Goal: Transaction & Acquisition: Purchase product/service

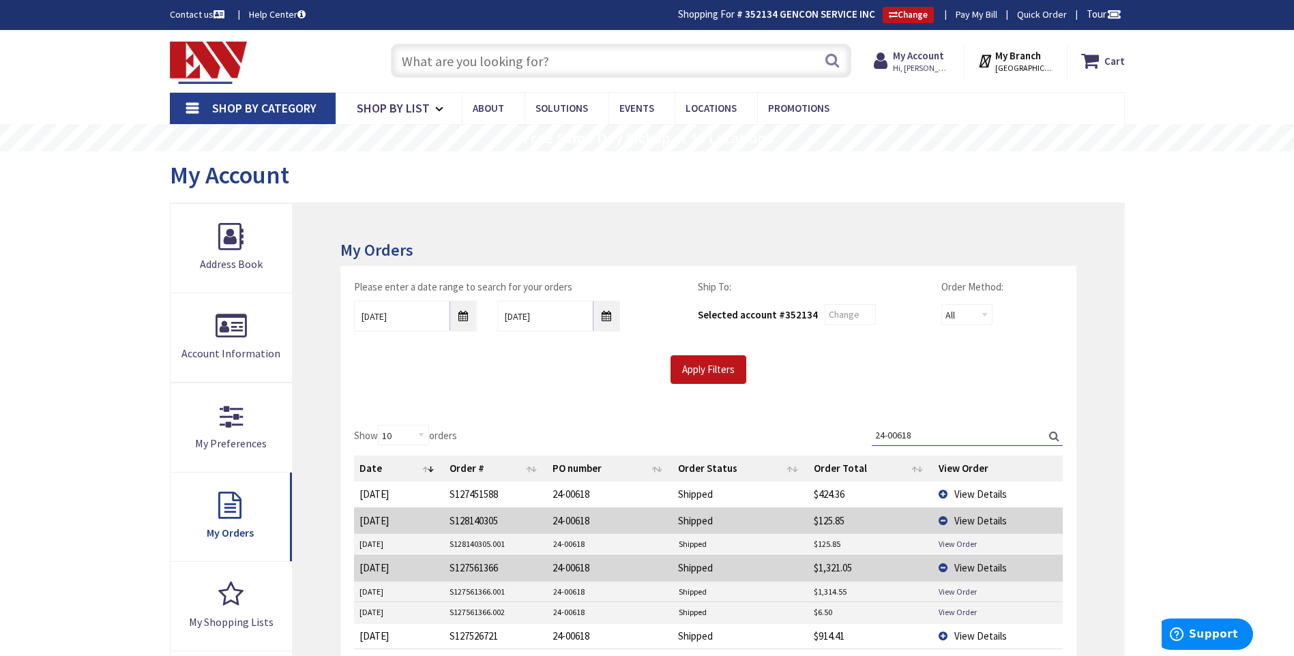
click at [679, 63] on input "text" at bounding box center [621, 61] width 460 height 34
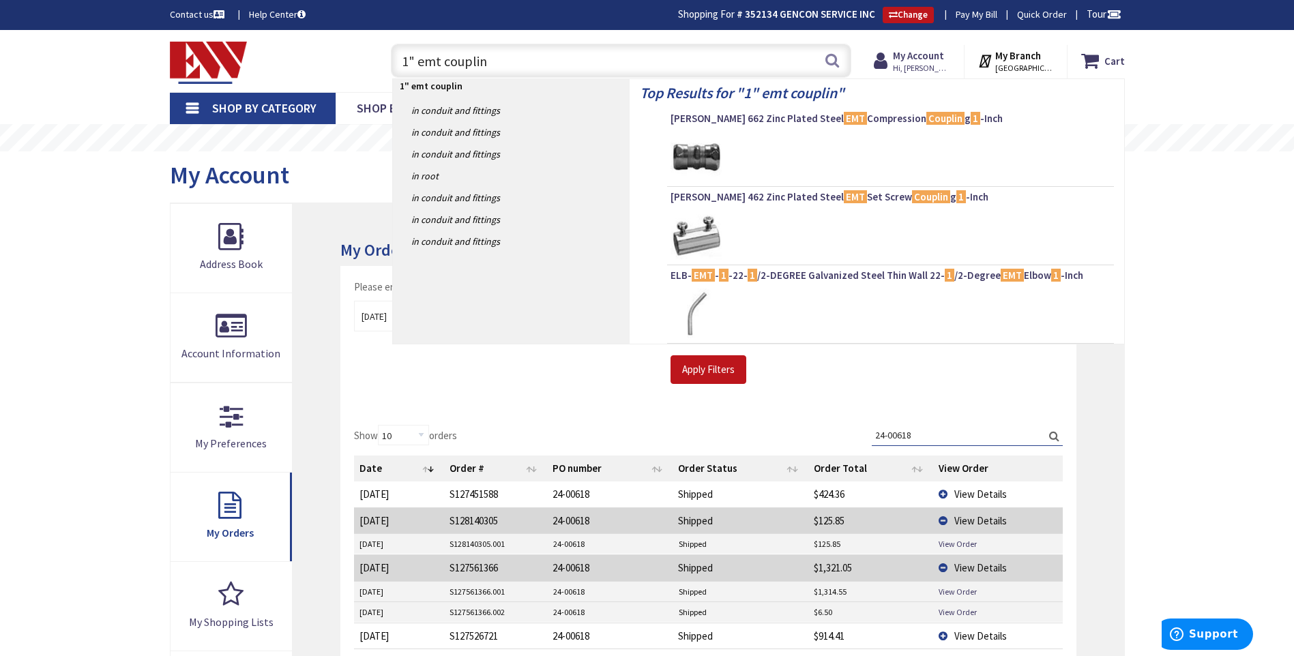
type input "1" emt coupling"
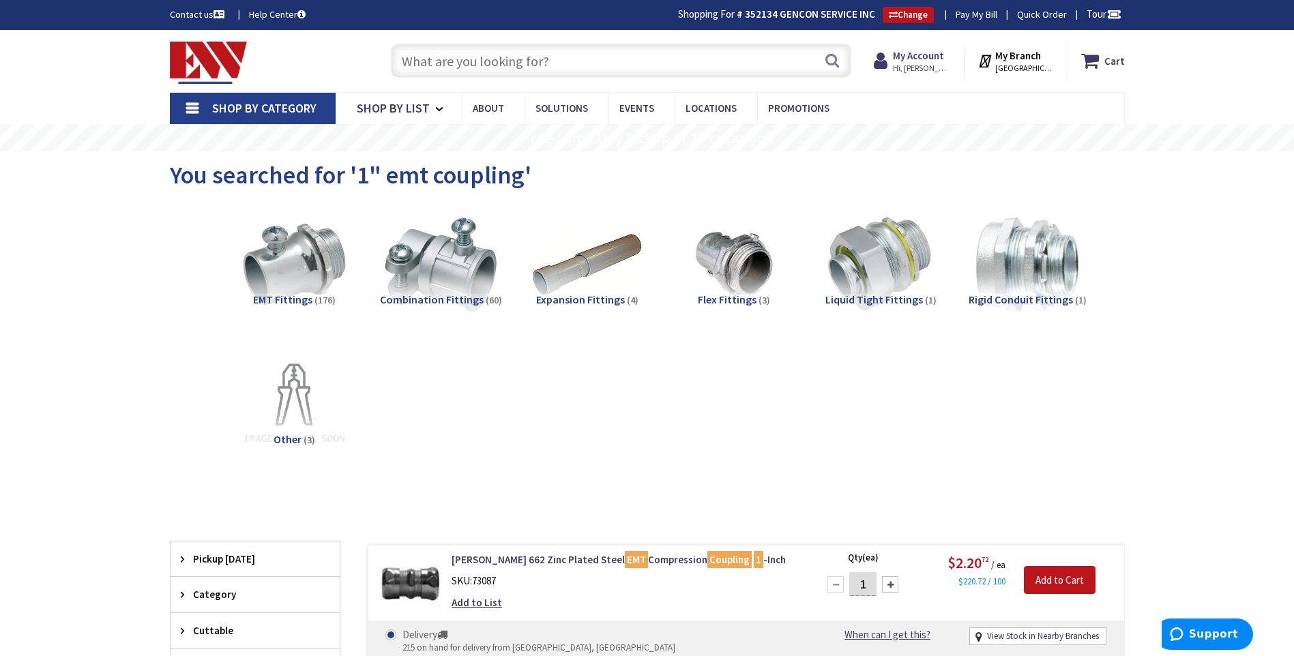
click at [463, 58] on input "text" at bounding box center [621, 61] width 460 height 34
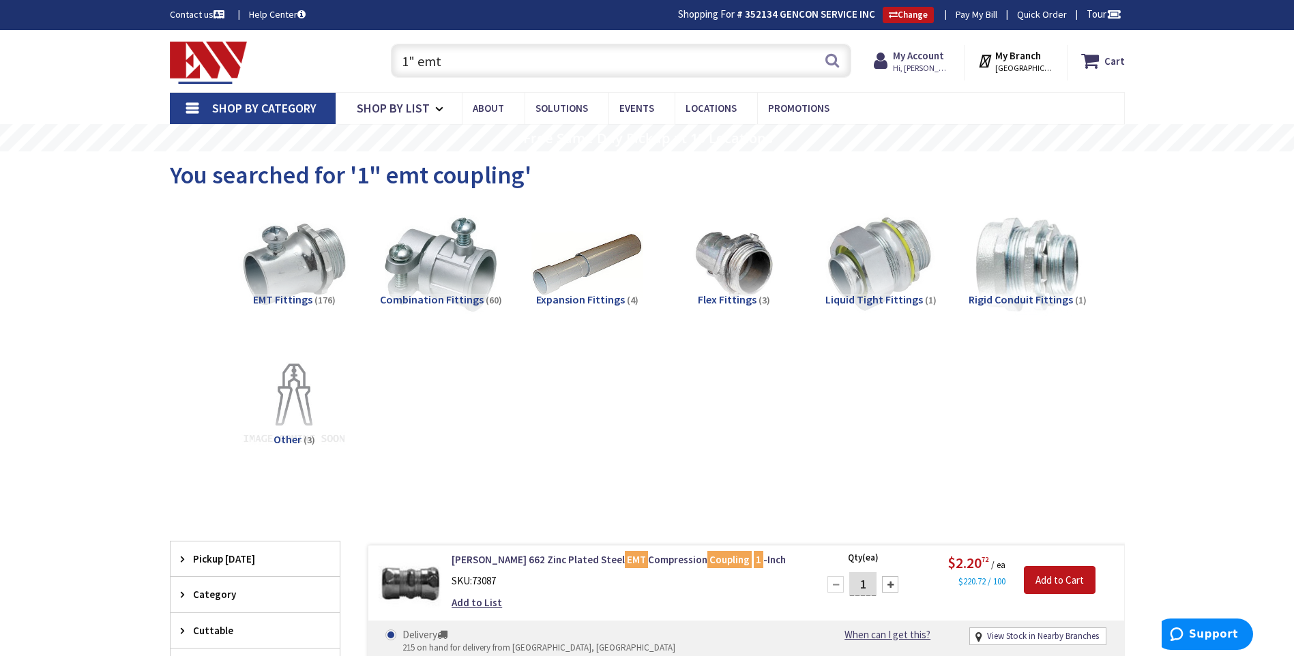
click at [186, 246] on div "View Subcategories EMT Fittings (176) Combination Fittings (60) Expansion Fitti…" at bounding box center [647, 346] width 955 height 286
click at [297, 280] on img at bounding box center [293, 264] width 123 height 123
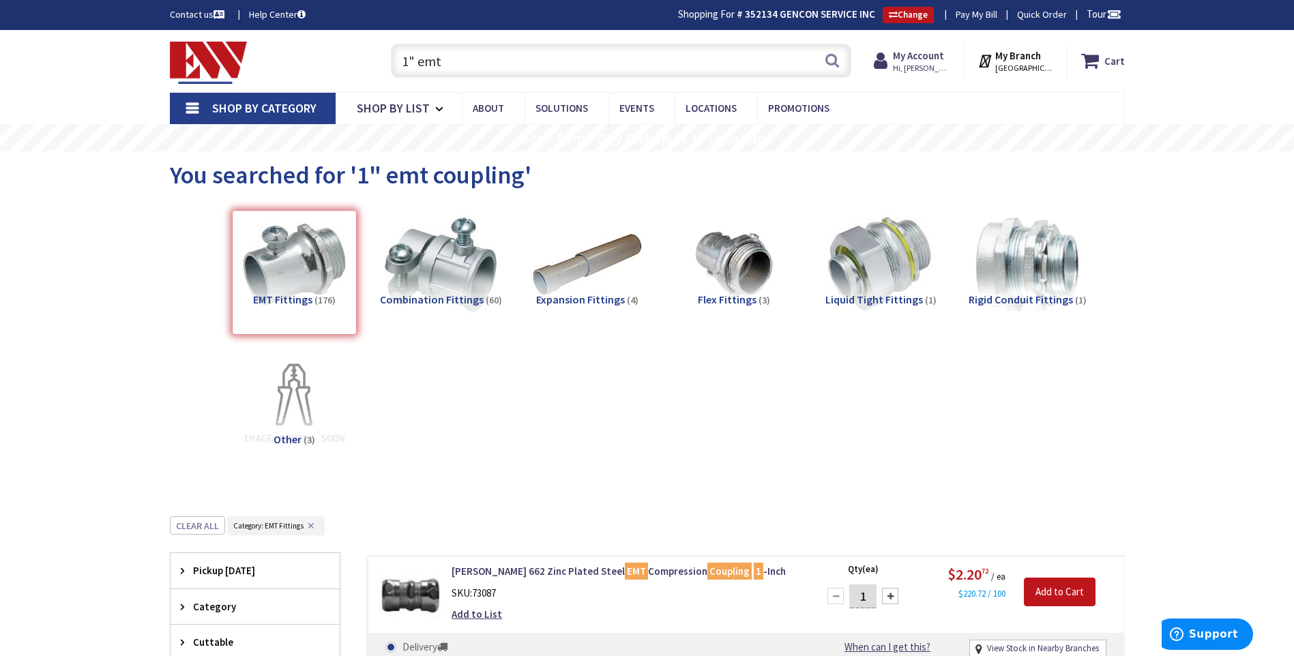
click at [296, 279] on div "EMT Fittings (176)" at bounding box center [294, 272] width 125 height 125
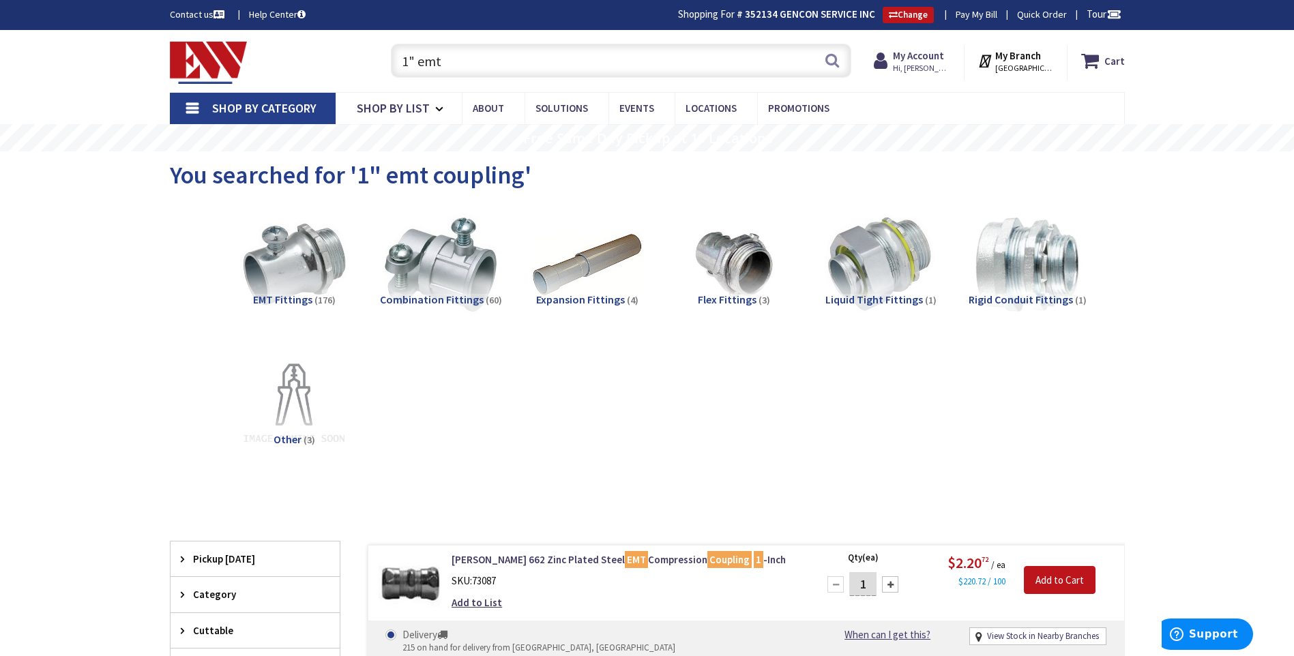
click at [469, 59] on input "1" emt" at bounding box center [621, 61] width 460 height 34
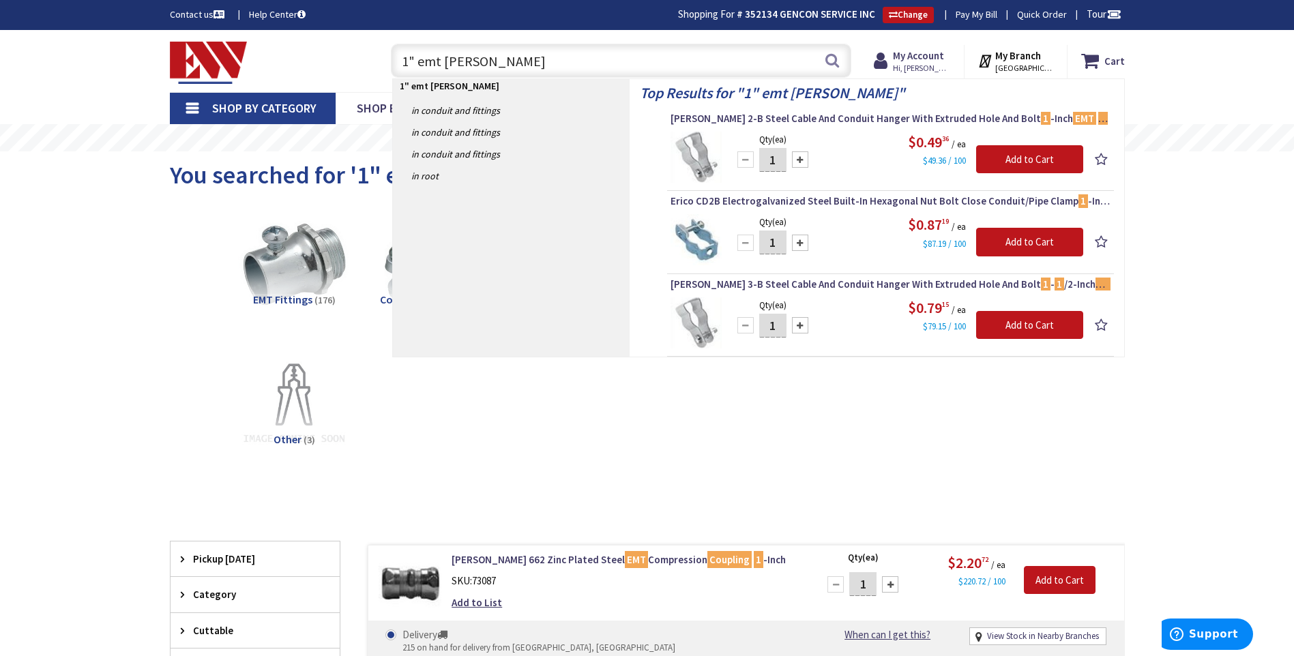
drag, startPoint x: 351, startPoint y: 63, endPoint x: 190, endPoint y: 61, distance: 160.3
click at [192, 62] on div "Toggle Nav 1" emt minnie 1" emt minnie Search Cart My Cart Close" at bounding box center [647, 61] width 975 height 46
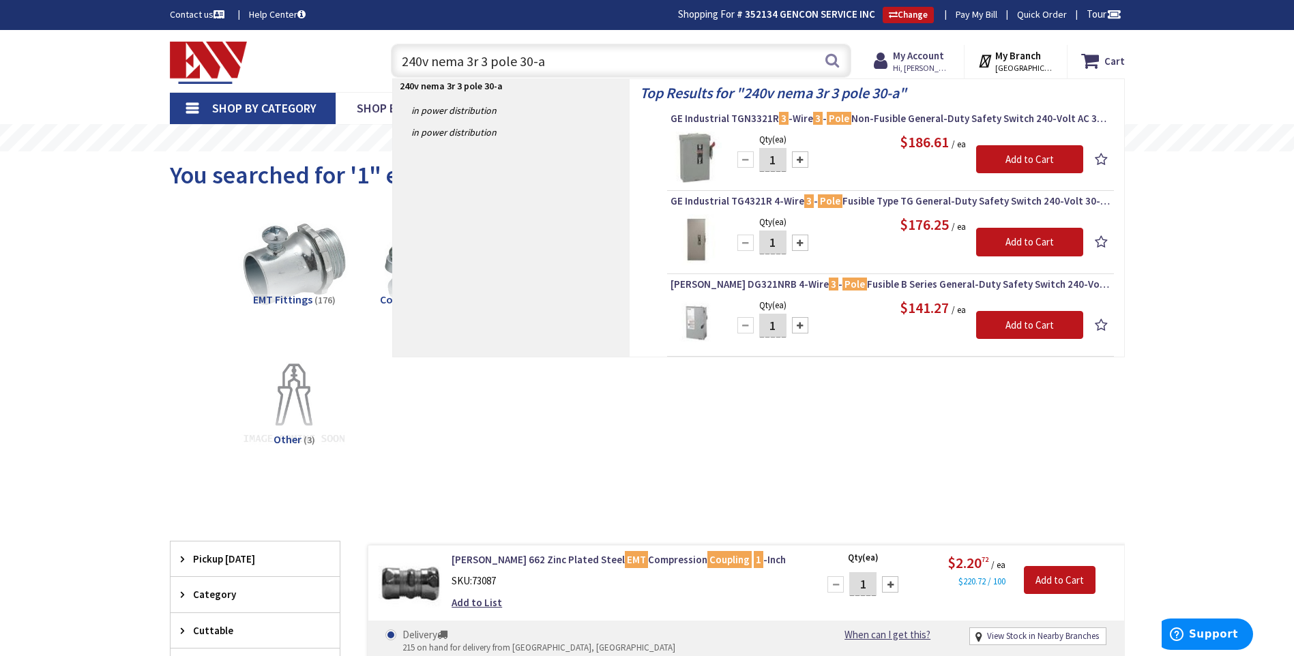
type input "240v nema 3r 3 pole 30-a"
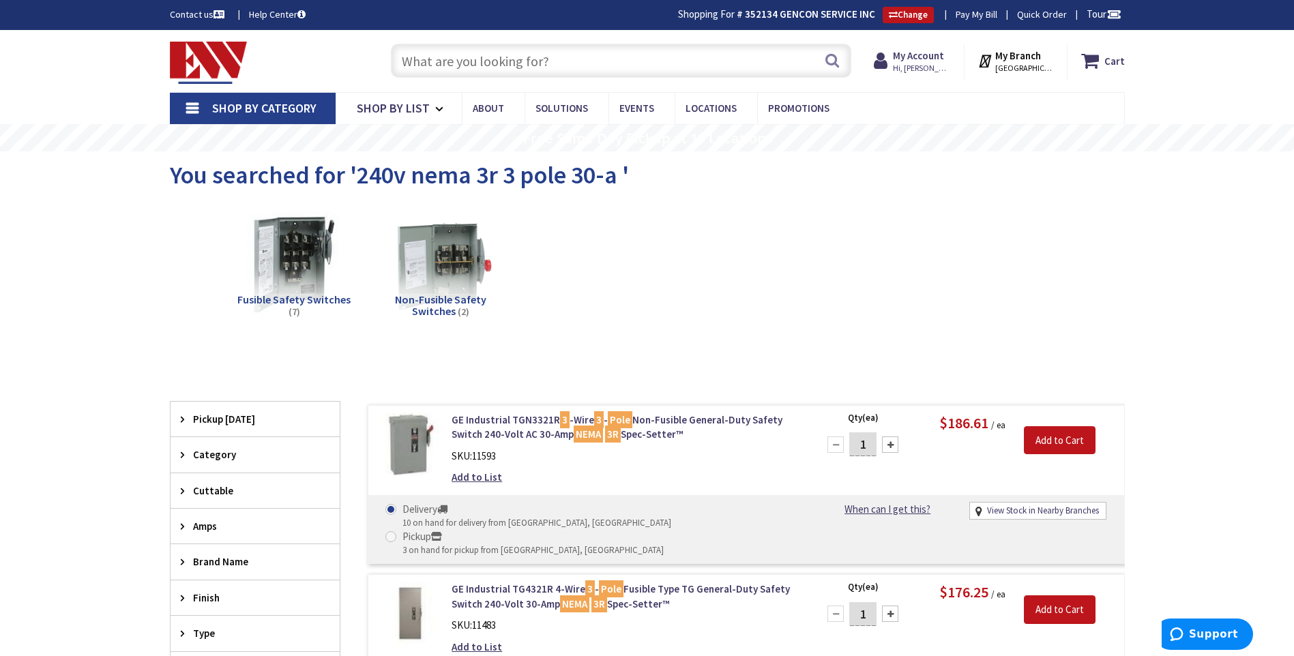
click at [534, 60] on input "text" at bounding box center [621, 61] width 460 height 34
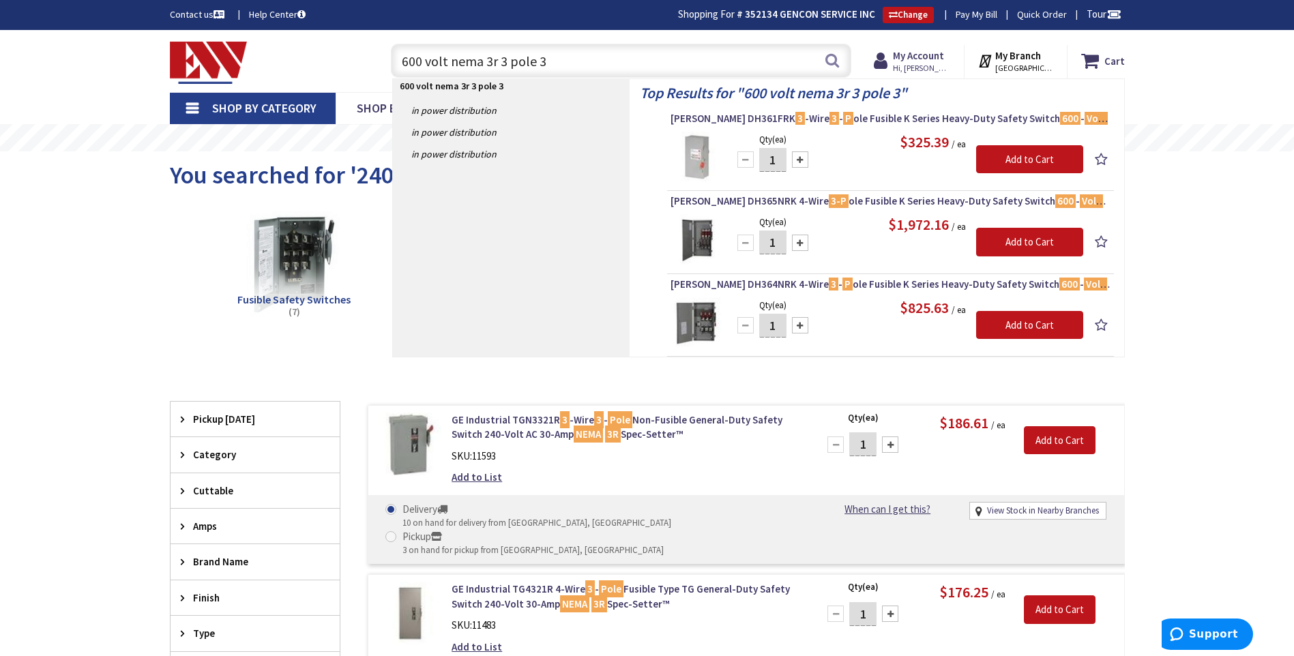
type input "600 volt nema 3r 3 pole 30"
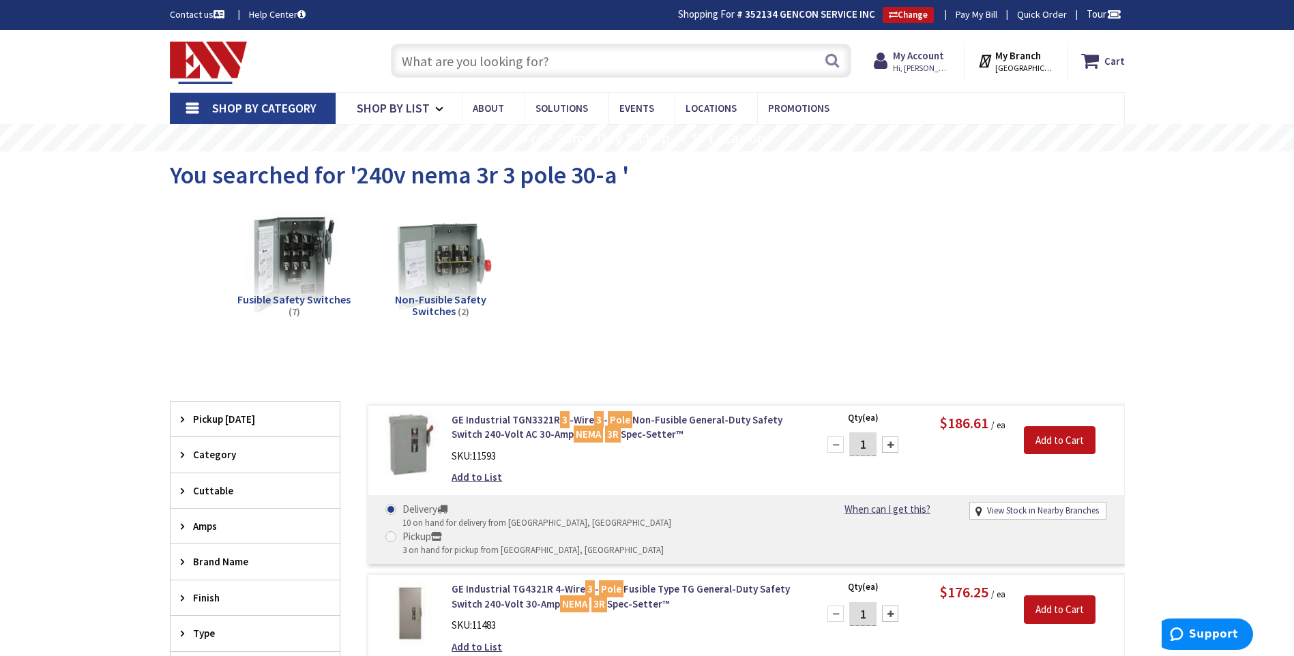
click at [448, 58] on input "text" at bounding box center [621, 61] width 460 height 34
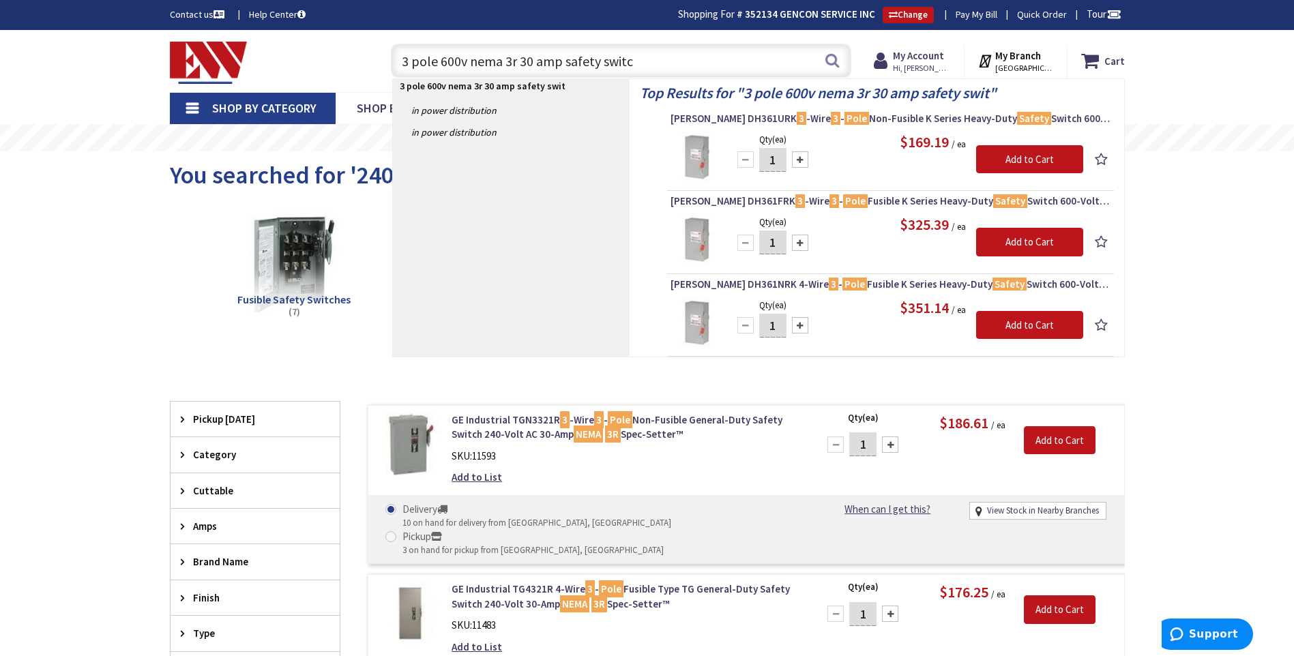
type input "3 pole 600v nema 3r 30 amp safety switch"
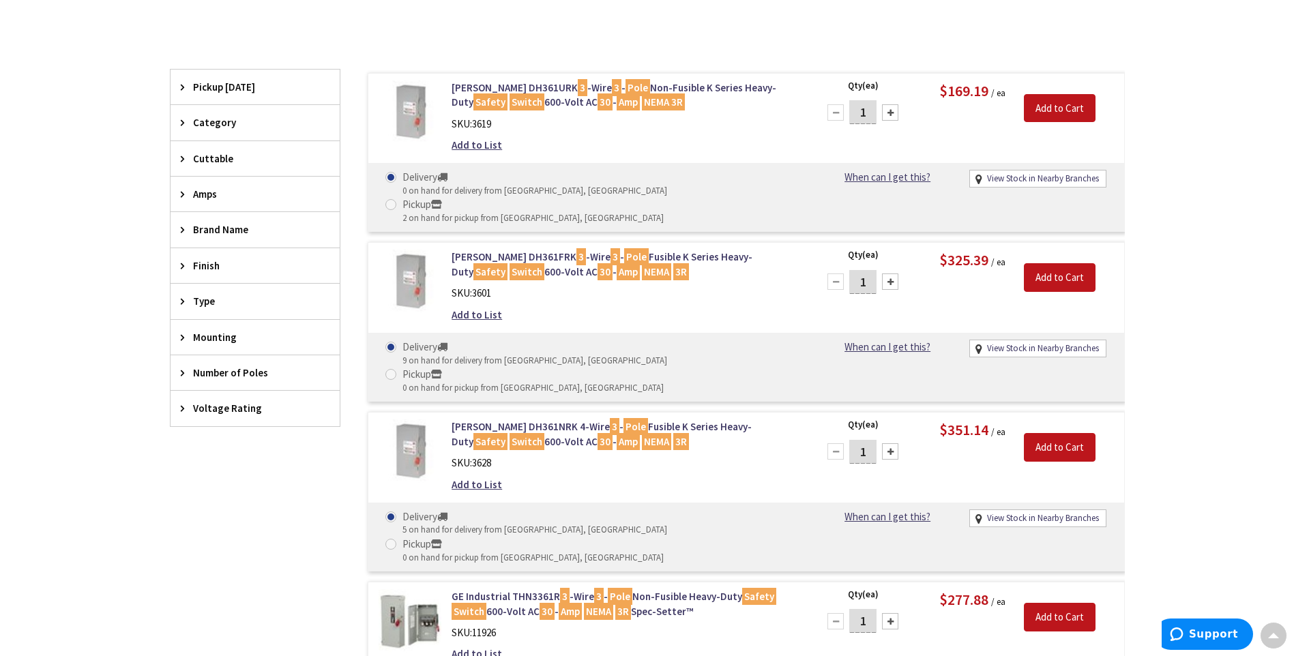
scroll to position [343, 0]
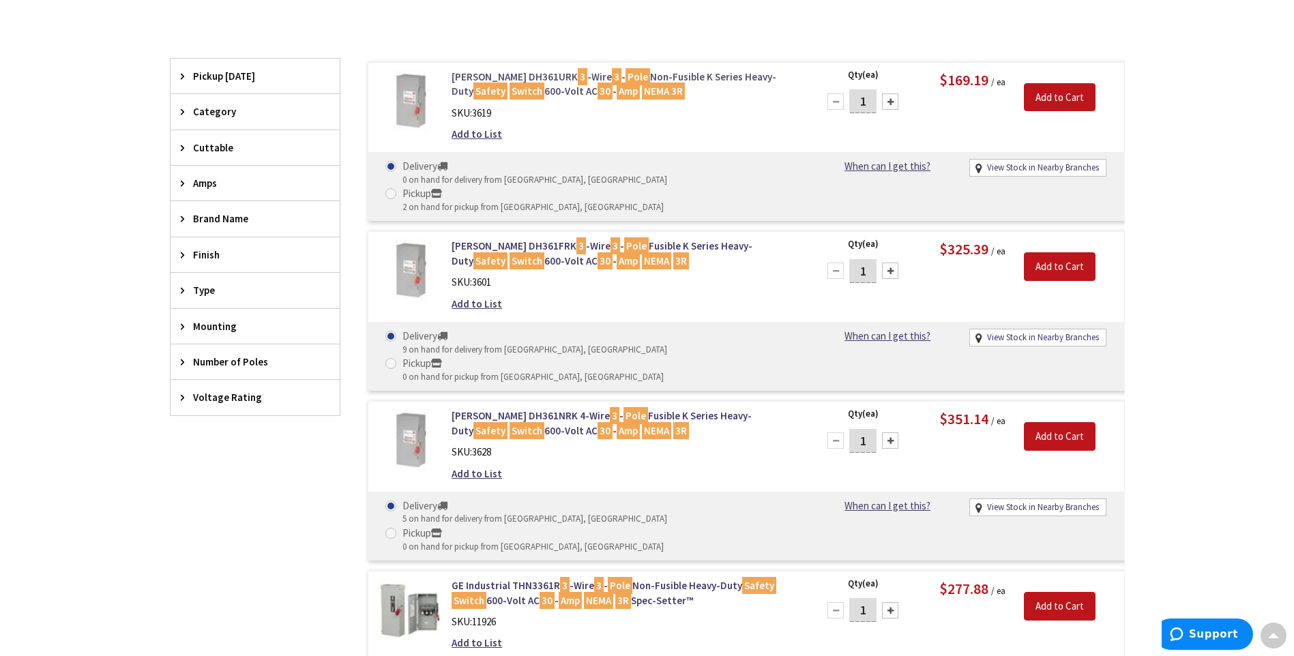
click at [610, 76] on link "Eaton DH361URK 3 -Wire 3 - Pole Non-Fusible K Series Heavy-Duty Safety Switch 6…" at bounding box center [625, 84] width 347 height 29
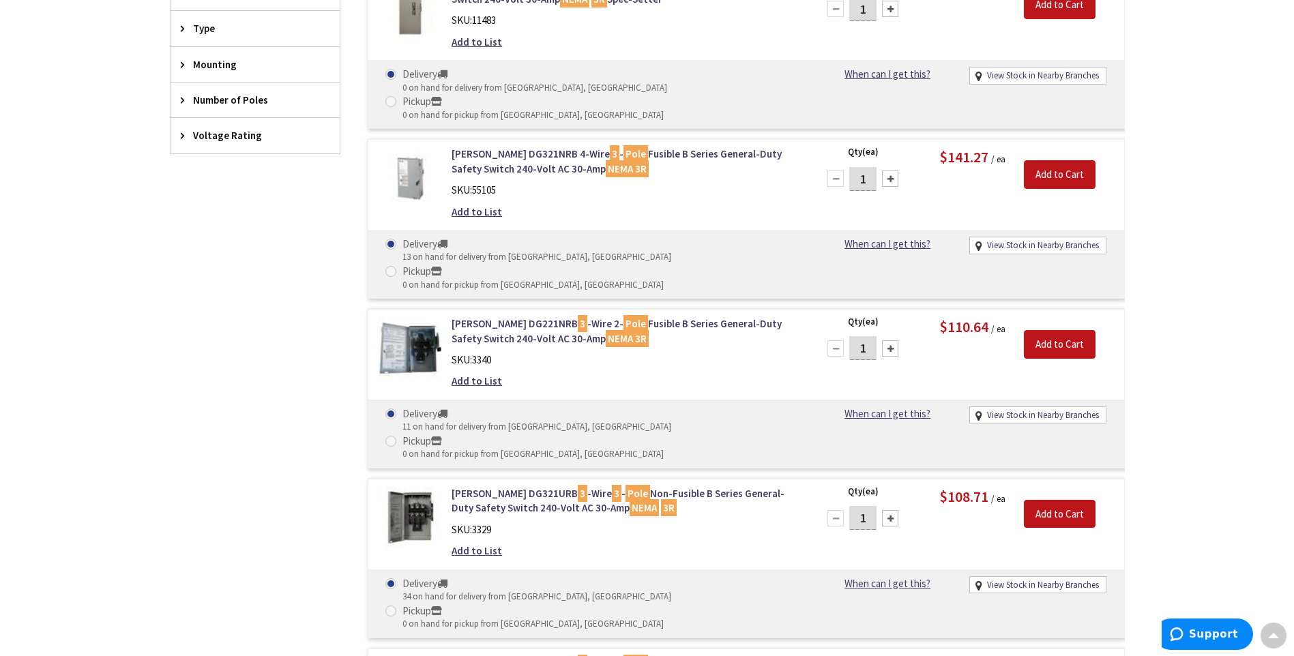
scroll to position [616, 0]
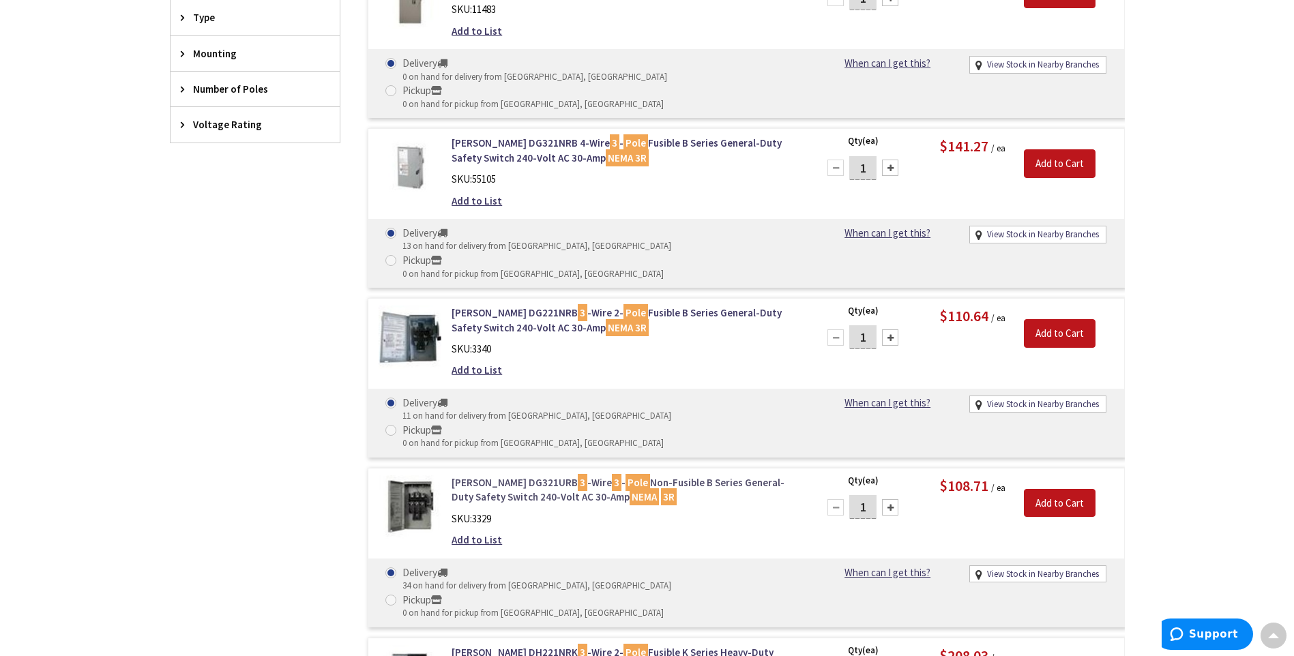
click at [722, 475] on link "Eaton DG321URB 3 -Wire 3 - Pole Non-Fusible B Series General-Duty Safety Switch…" at bounding box center [625, 489] width 347 height 29
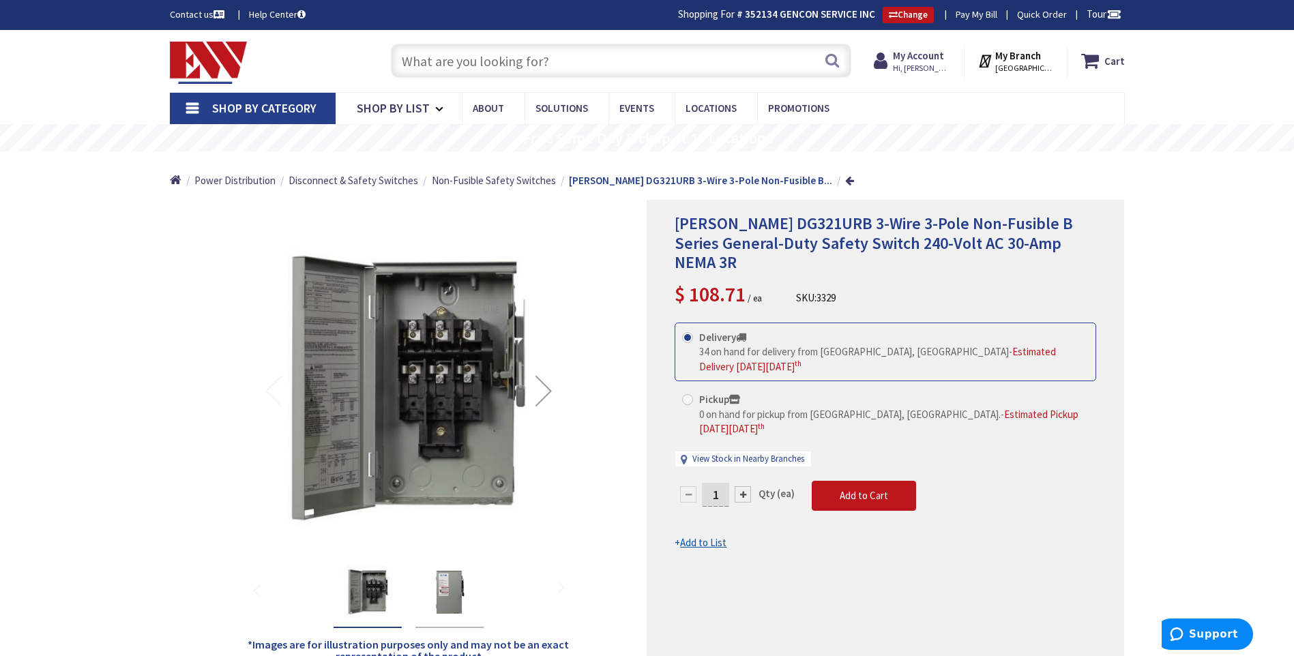
click at [454, 587] on img "Eaton DG321URB 3-Wire 3-Pole Non-Fusible B Series General-Duty Safety Switch 24…" at bounding box center [449, 592] width 55 height 55
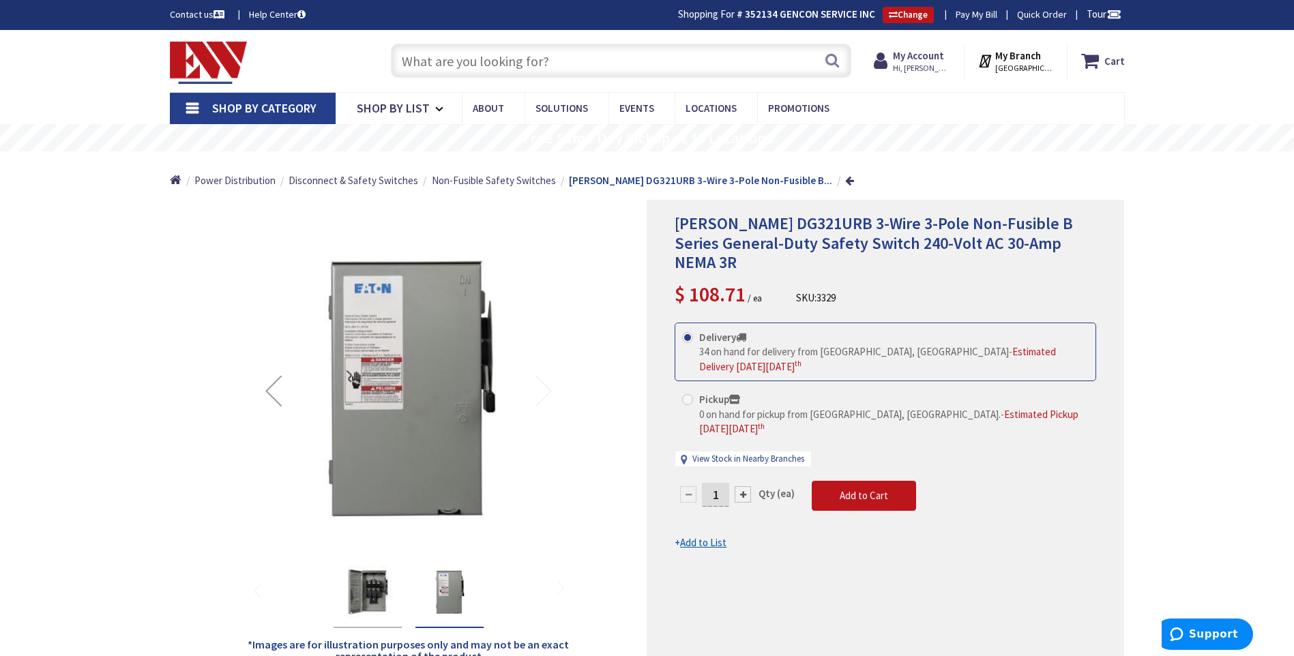
click at [363, 591] on img "Eaton DG321URB 3-Wire 3-Pole Non-Fusible B Series General-Duty Safety Switch 24…" at bounding box center [367, 592] width 55 height 55
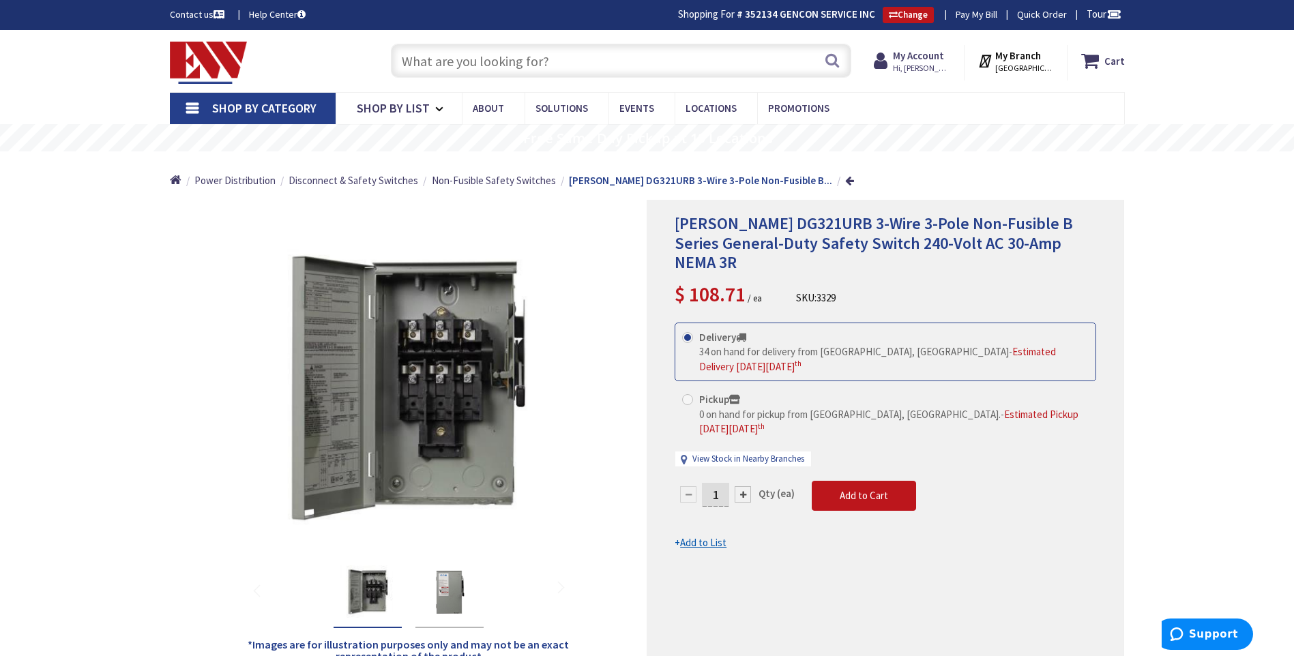
click at [530, 72] on input "text" at bounding box center [621, 61] width 460 height 34
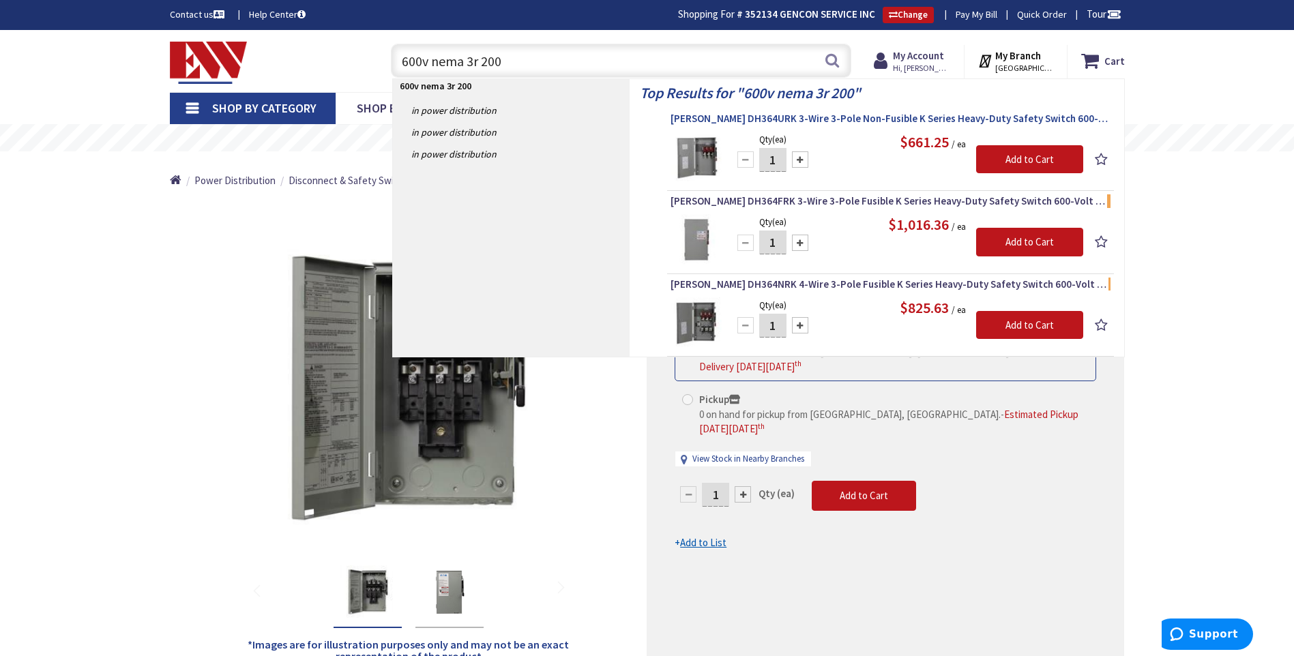
type input "600v nema 3r 200"
click at [1027, 115] on span "Eaton DH364URK 3-Wire 3-Pole Non-Fusible K Series Heavy-Duty Safety Switch 600-…" at bounding box center [890, 119] width 440 height 14
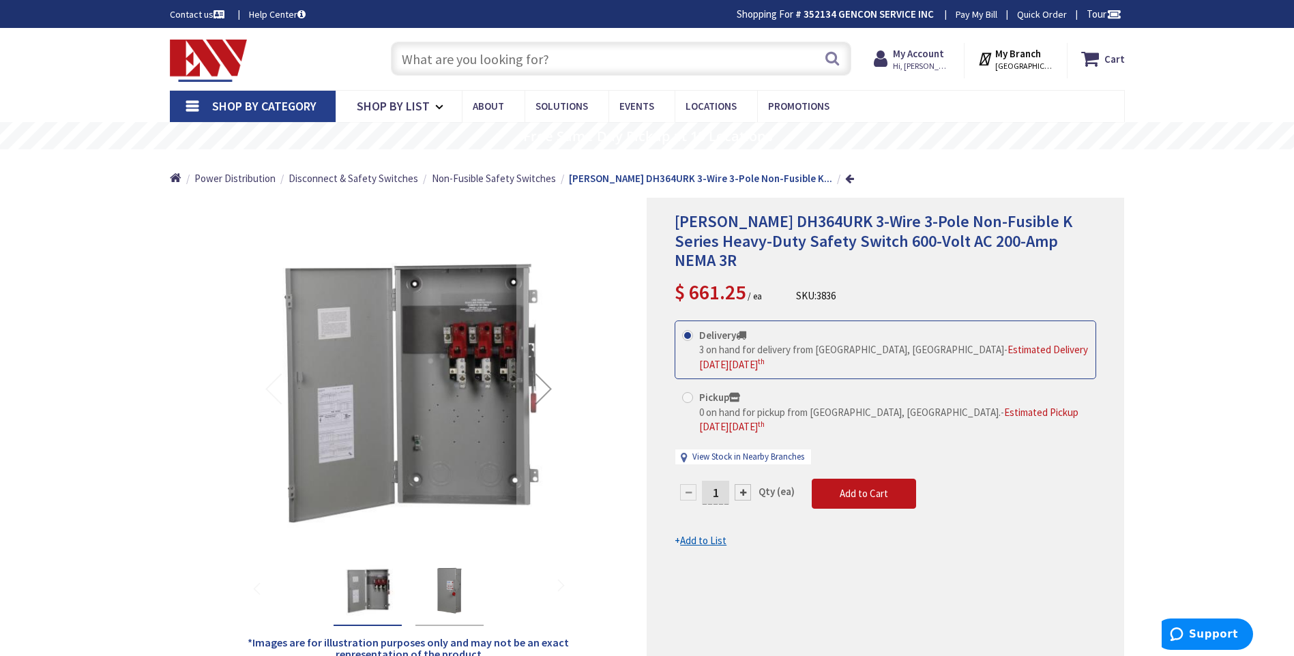
click at [457, 606] on img "Eaton DH364URK 3-Wire 3-Pole Non-Fusible K Series Heavy-Duty Safety Switch 600-…" at bounding box center [449, 590] width 55 height 55
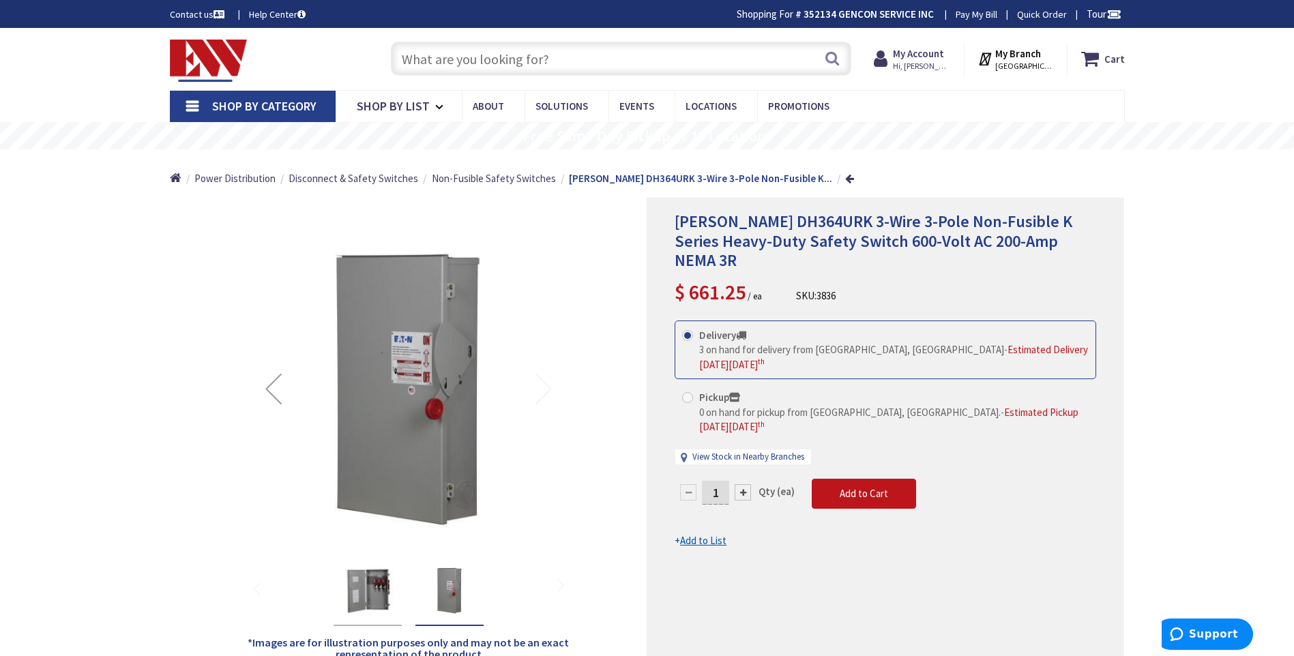
click at [359, 584] on img "Eaton DH364URK 3-Wire 3-Pole Non-Fusible K Series Heavy-Duty Safety Switch 600-…" at bounding box center [367, 590] width 55 height 55
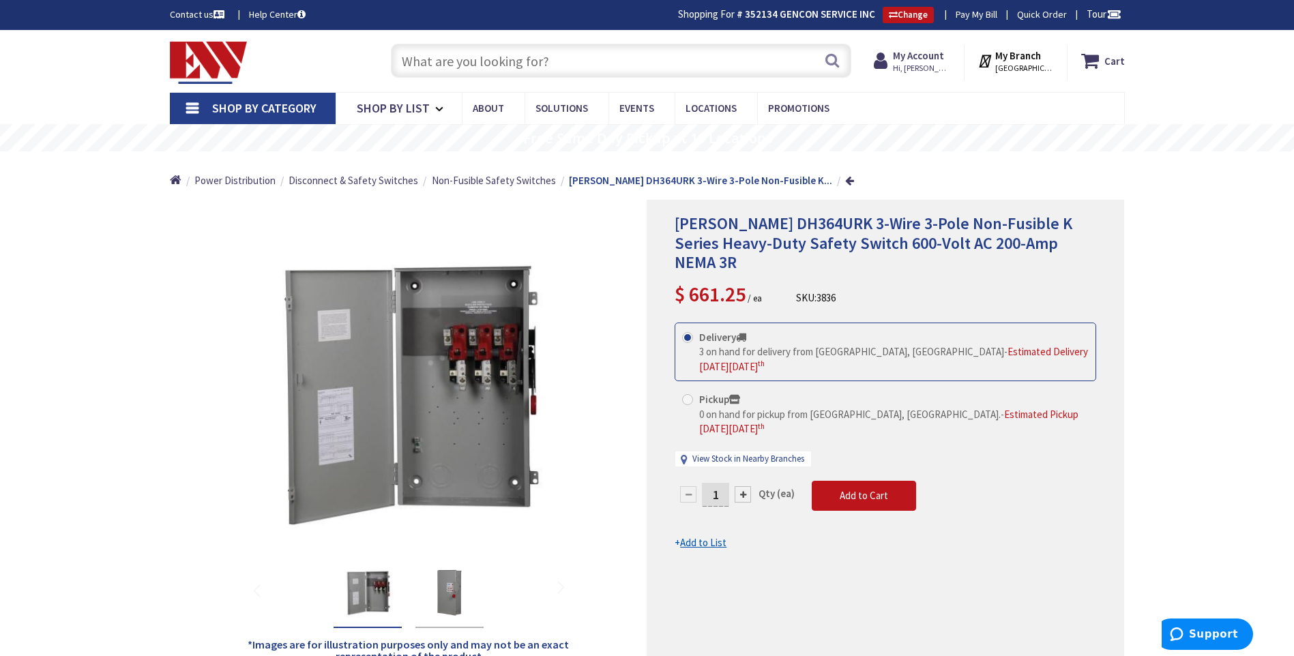
click at [529, 62] on input "text" at bounding box center [621, 61] width 460 height 34
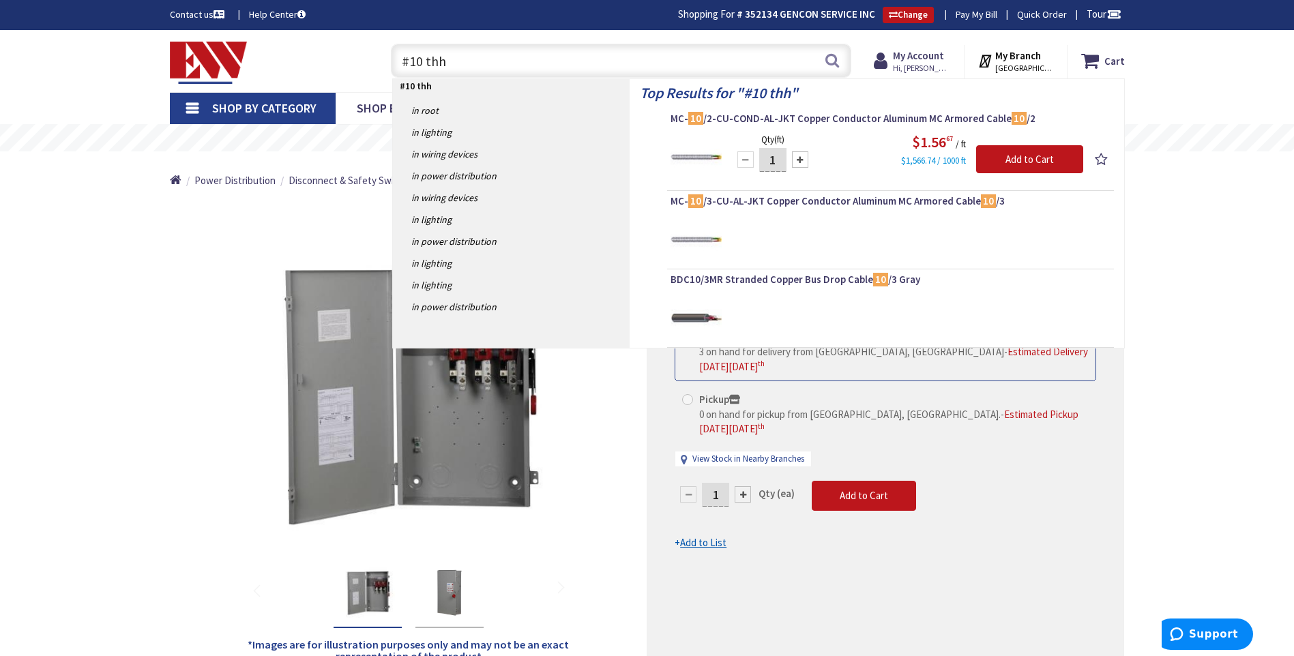
type input "#10 thhn"
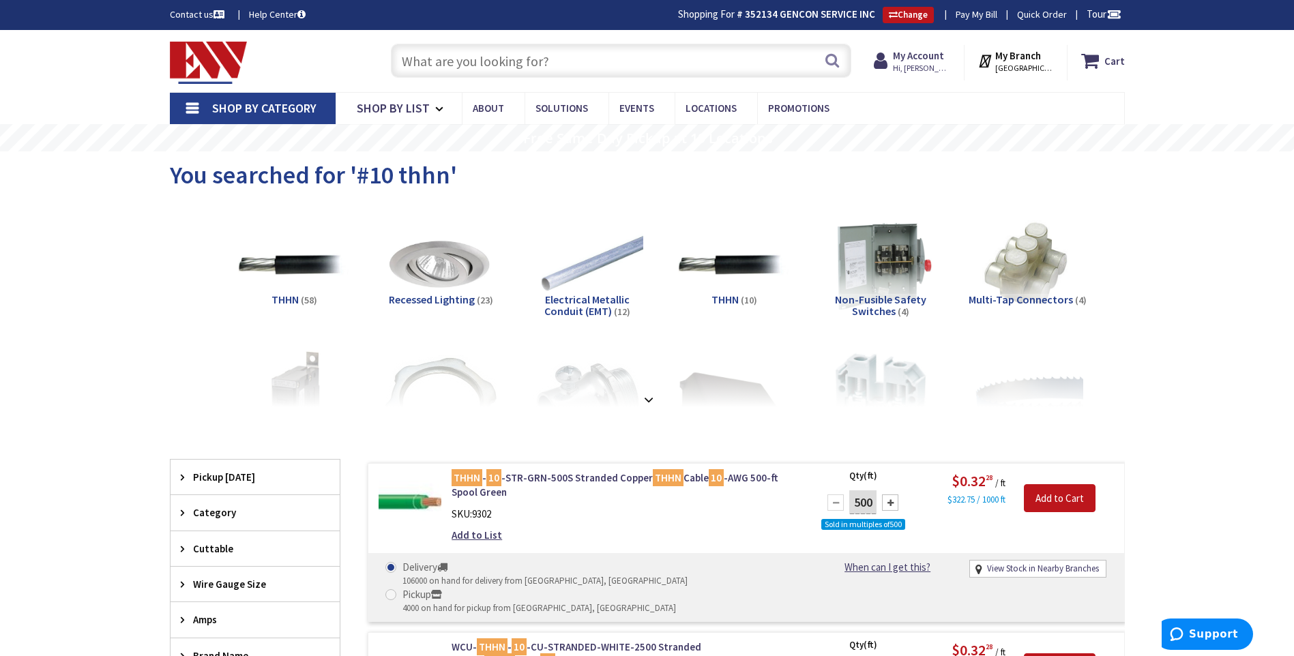
click at [481, 70] on input "text" at bounding box center [621, 61] width 460 height 34
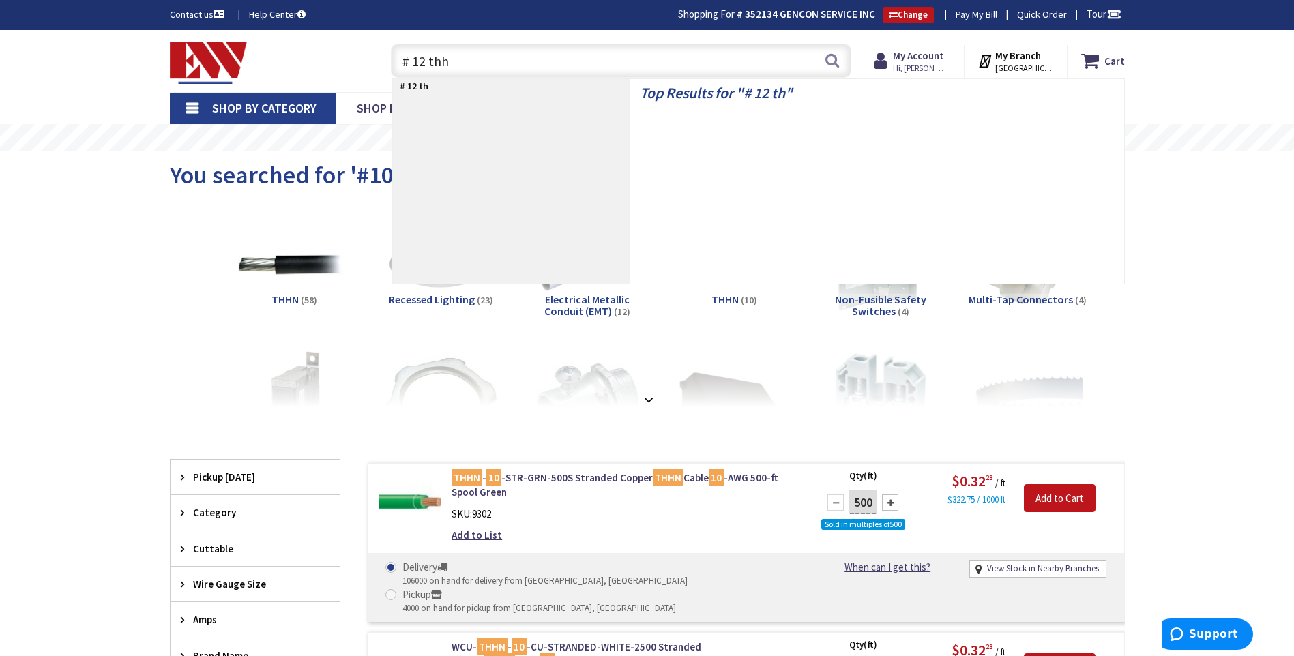
type input "# 12 thhn"
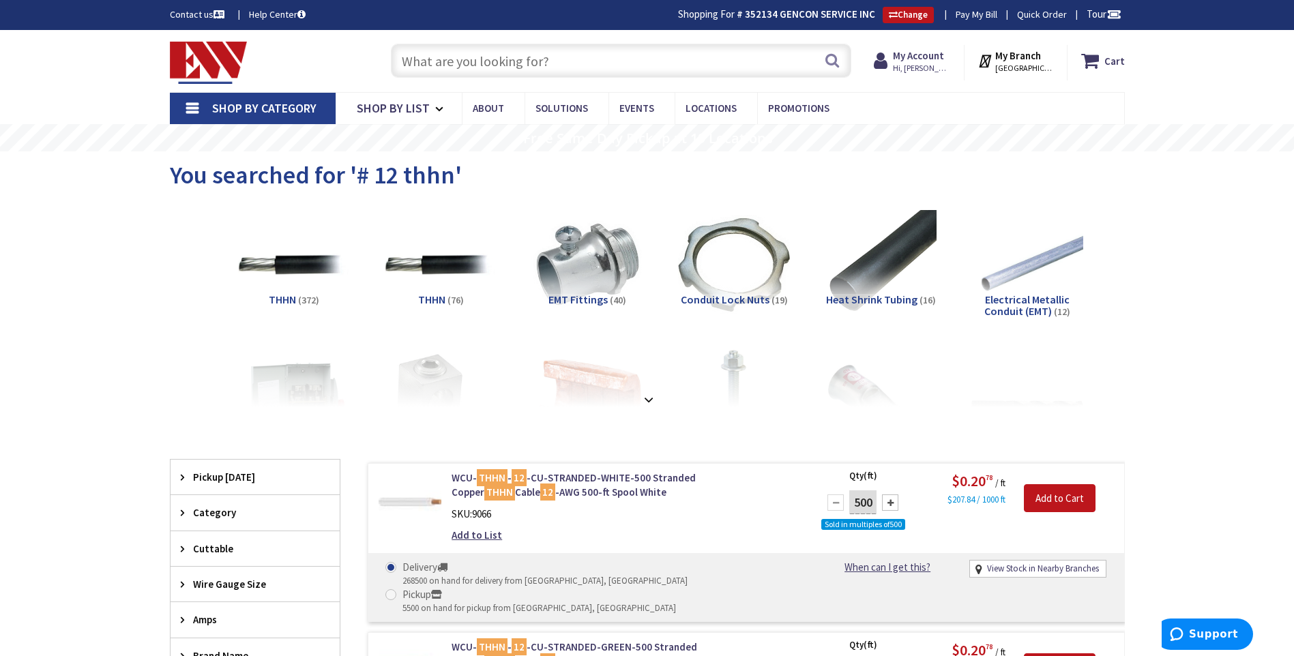
click at [524, 71] on input "text" at bounding box center [621, 61] width 460 height 34
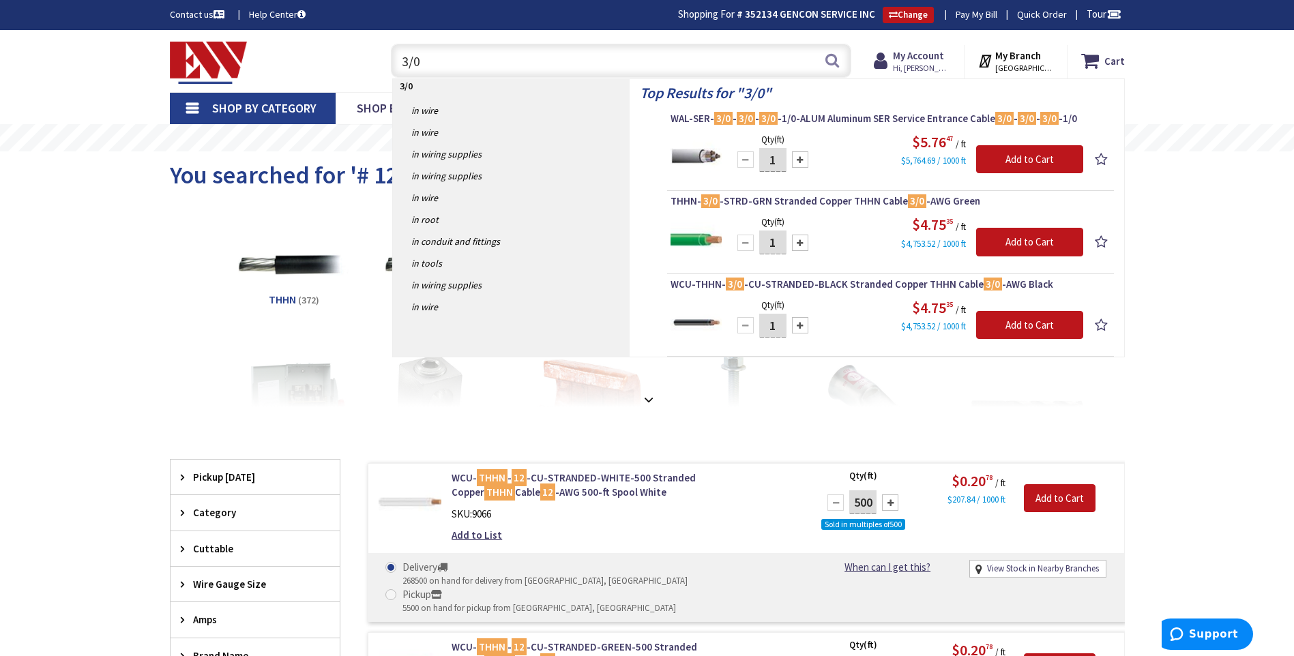
drag, startPoint x: 435, startPoint y: 69, endPoint x: 122, endPoint y: 70, distance: 313.1
click at [126, 70] on div "Skip to Content Toggle Nav 3/0 3/0 Search Cart My Cart Close" at bounding box center [647, 61] width 1294 height 62
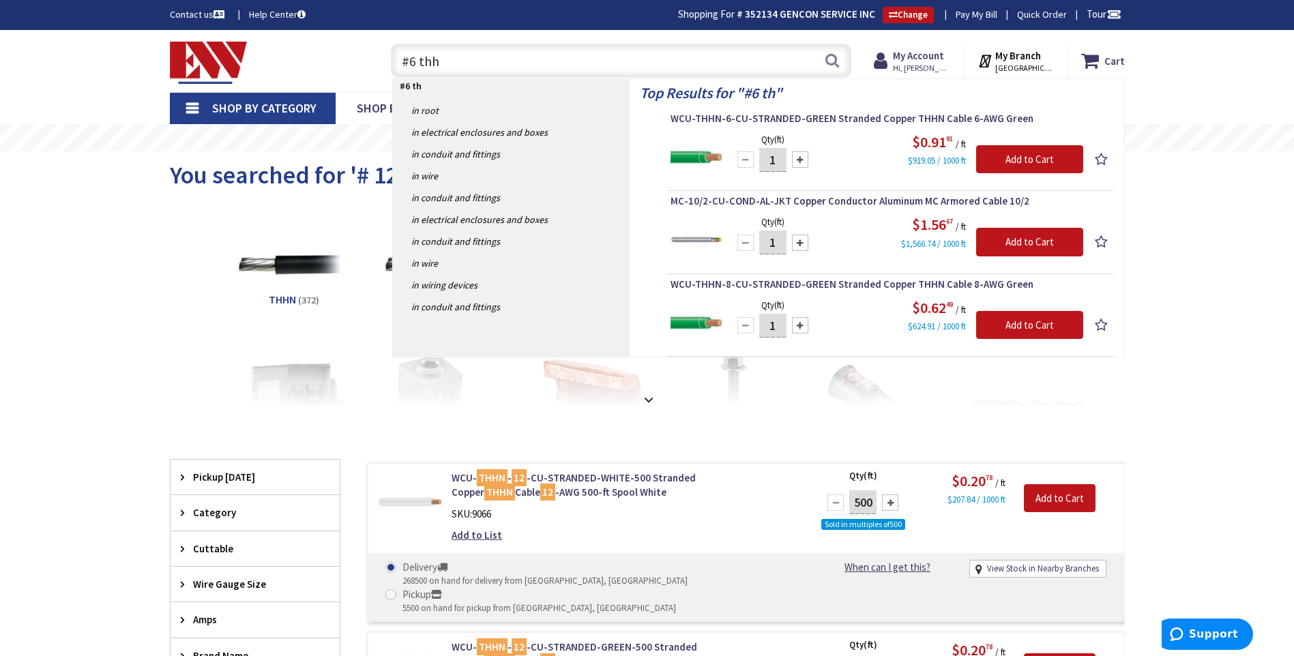
type input "#6 thhn"
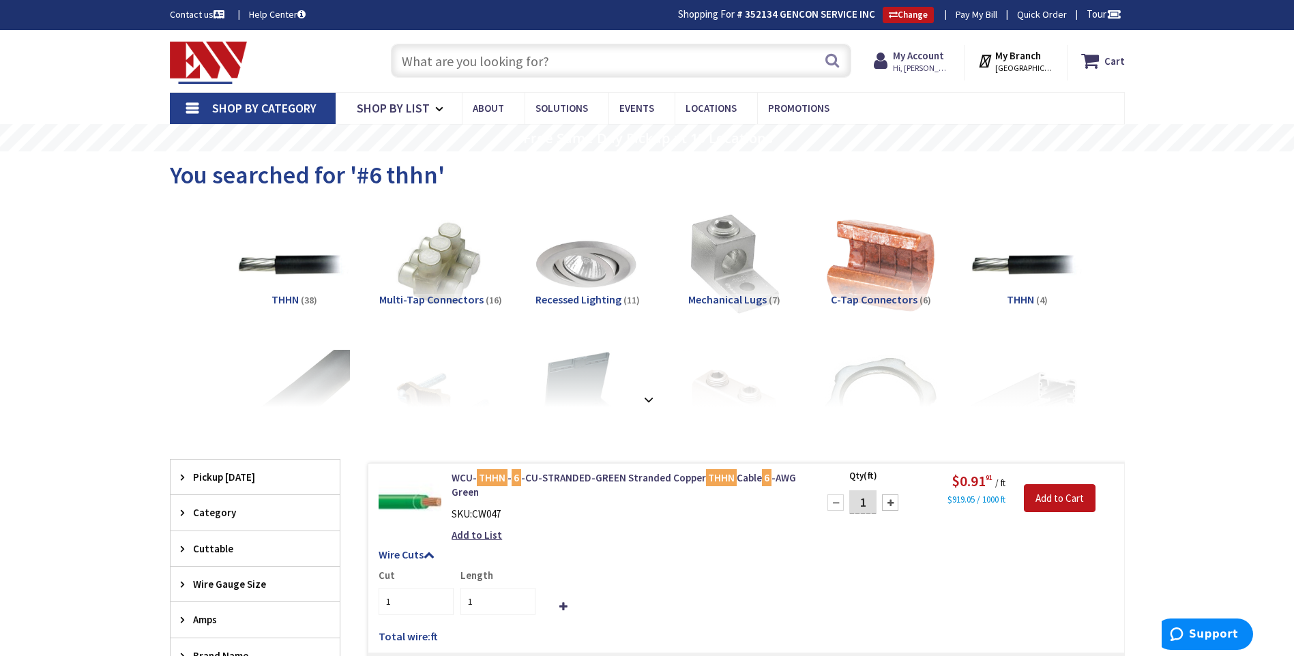
click at [531, 62] on input "text" at bounding box center [621, 61] width 460 height 34
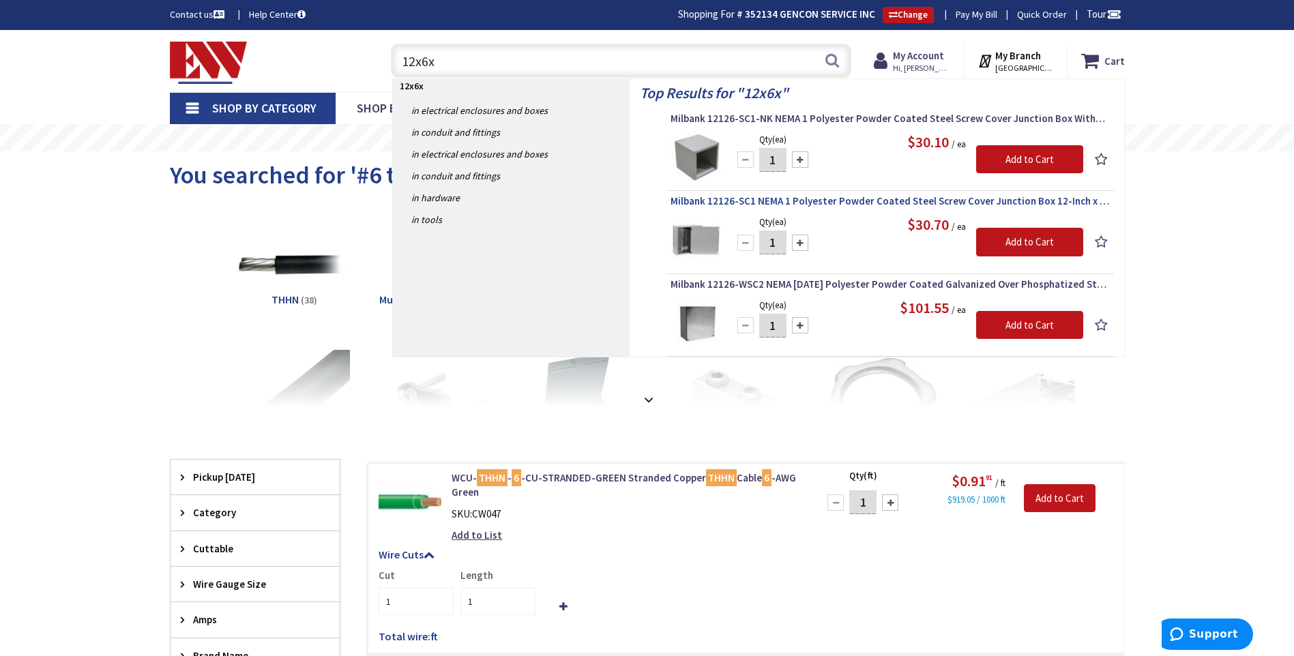
type input "12x6x"
click at [1056, 203] on span "Milbank 12126-SC1 NEMA 1 Polyester Powder Coated Steel Screw Cover Junction Box…" at bounding box center [890, 201] width 440 height 14
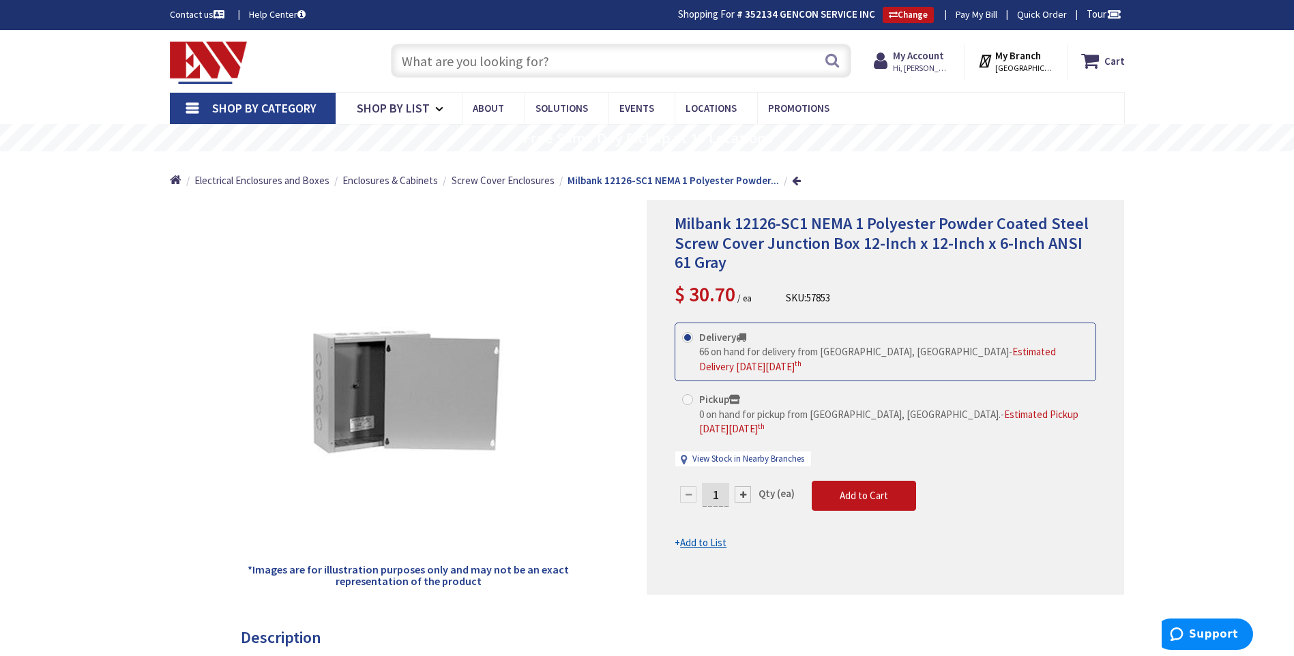
click at [513, 66] on input "text" at bounding box center [621, 61] width 460 height 34
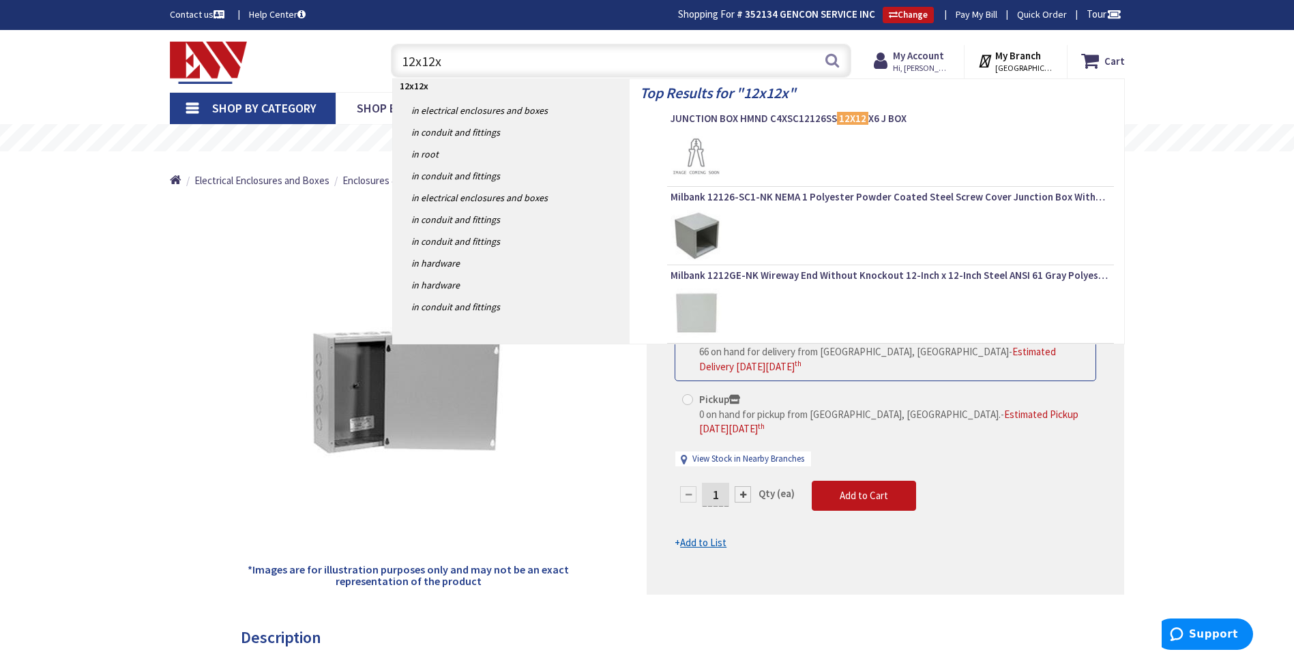
type input "12x12x6"
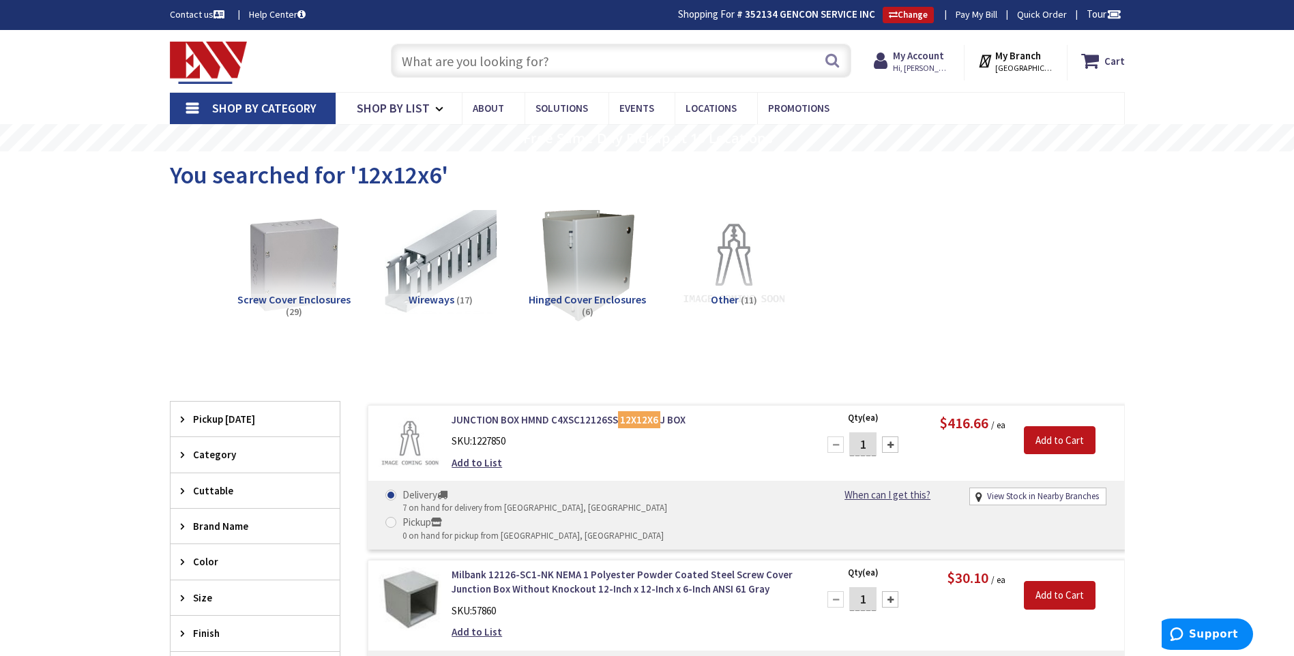
click at [503, 65] on input "text" at bounding box center [621, 61] width 460 height 34
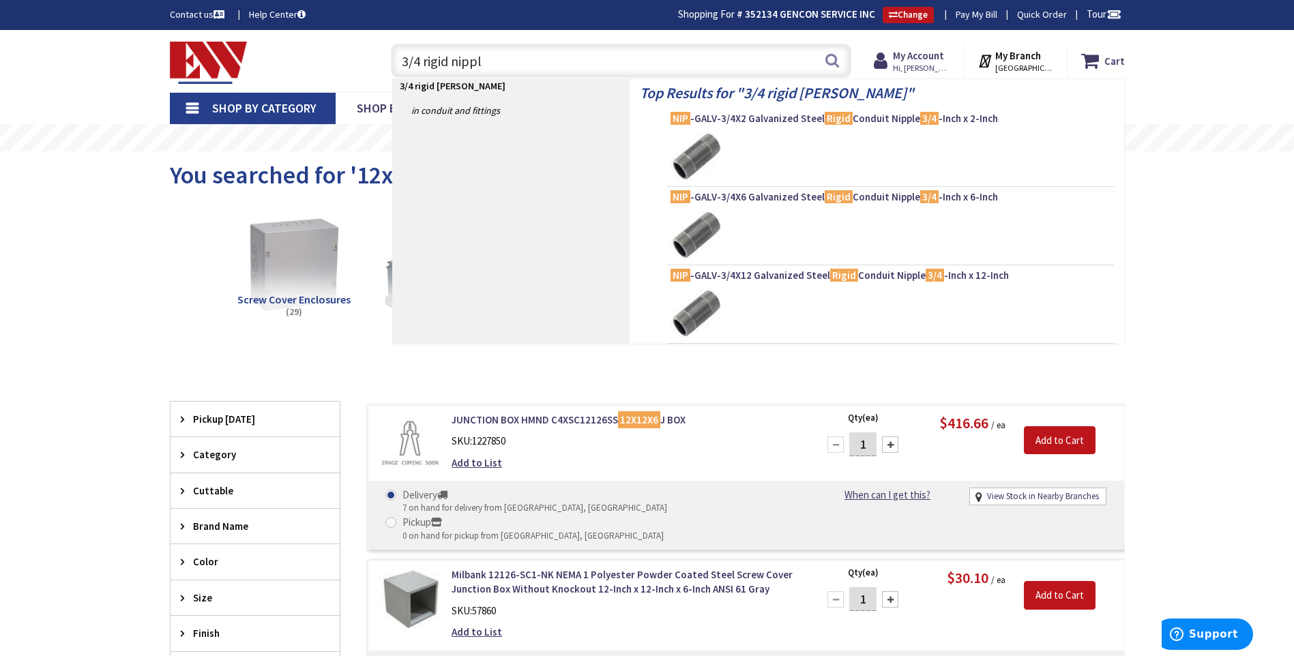
type input "3/4 rigid nipple"
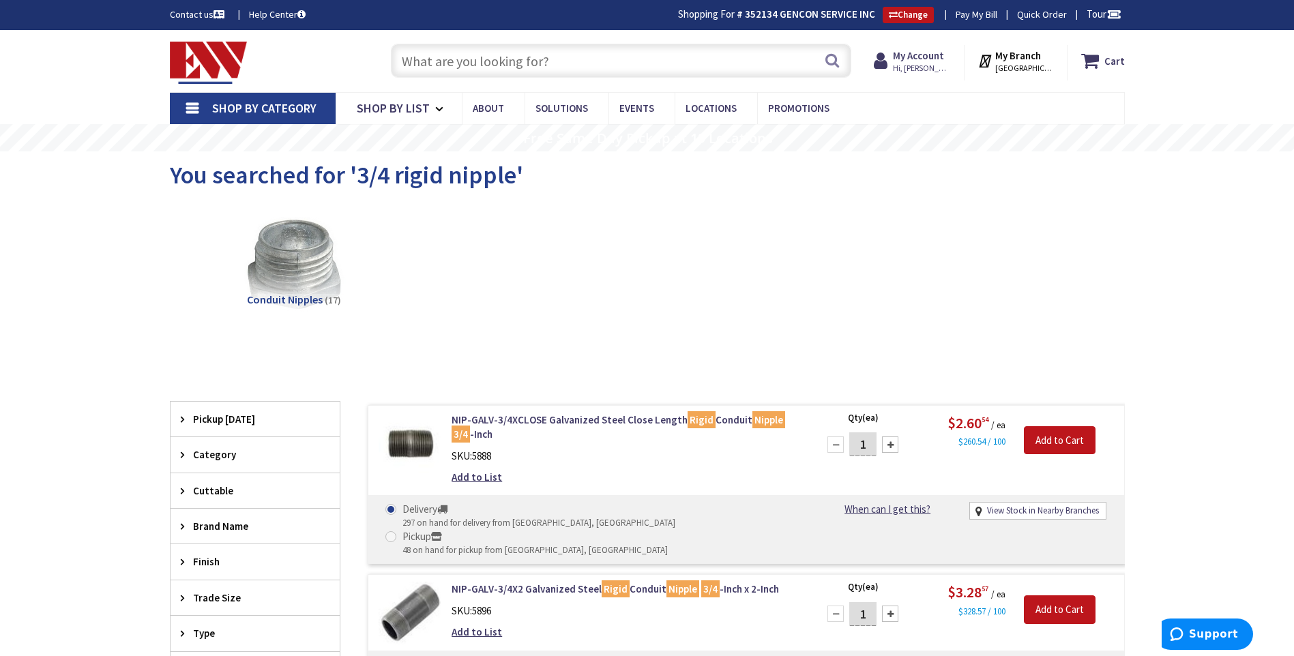
click at [439, 52] on input "text" at bounding box center [621, 61] width 460 height 34
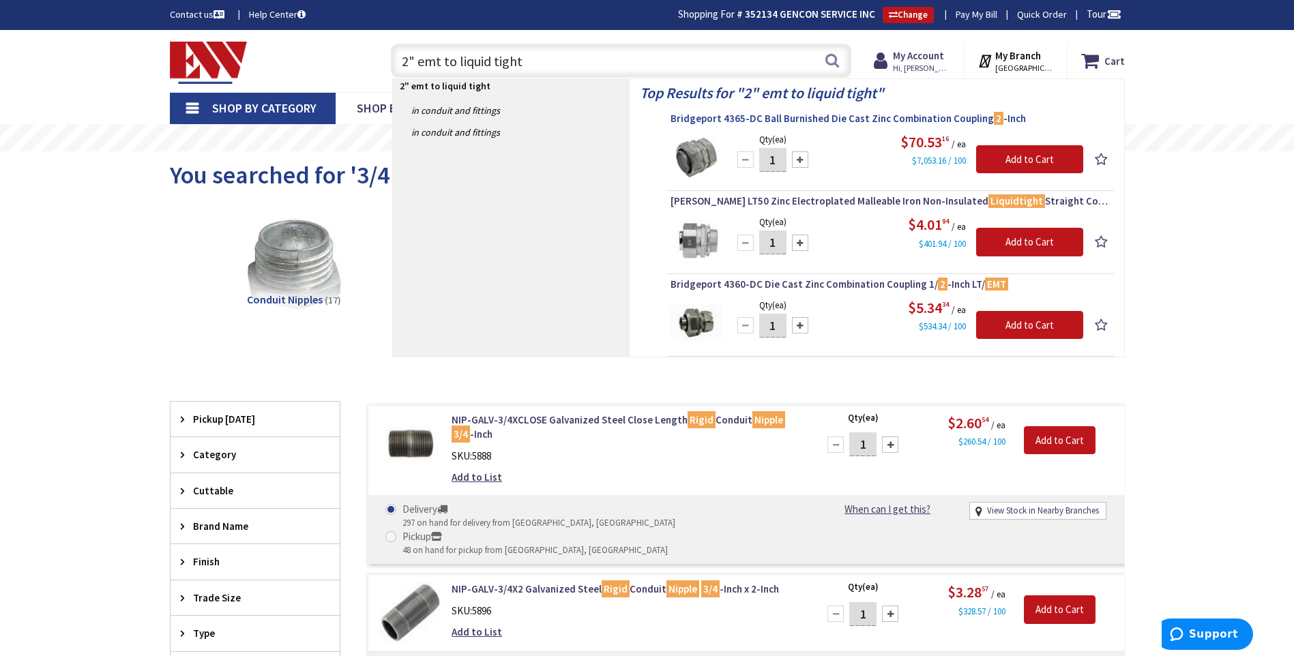
type input "2" emt to liquid tight"
click at [889, 121] on span "Bridgeport 4365-DC Ball Burnished Die Cast Zinc Combination Coupling 2 -Inch" at bounding box center [890, 119] width 440 height 14
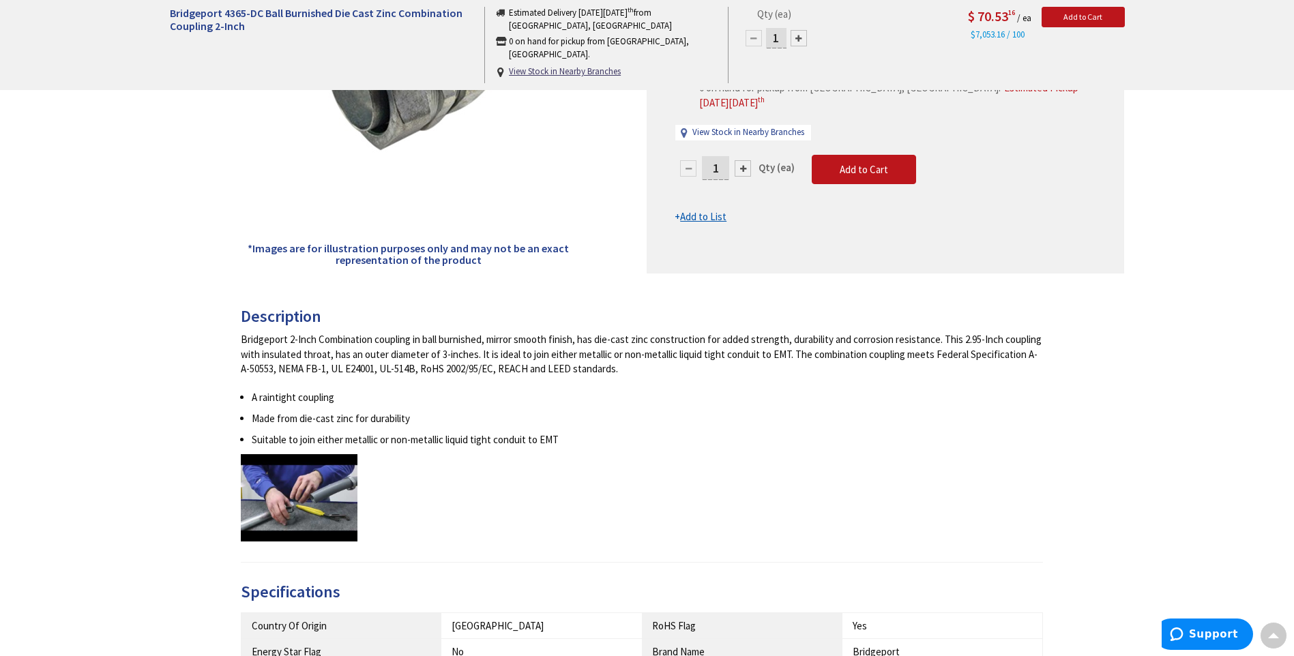
scroll to position [341, 0]
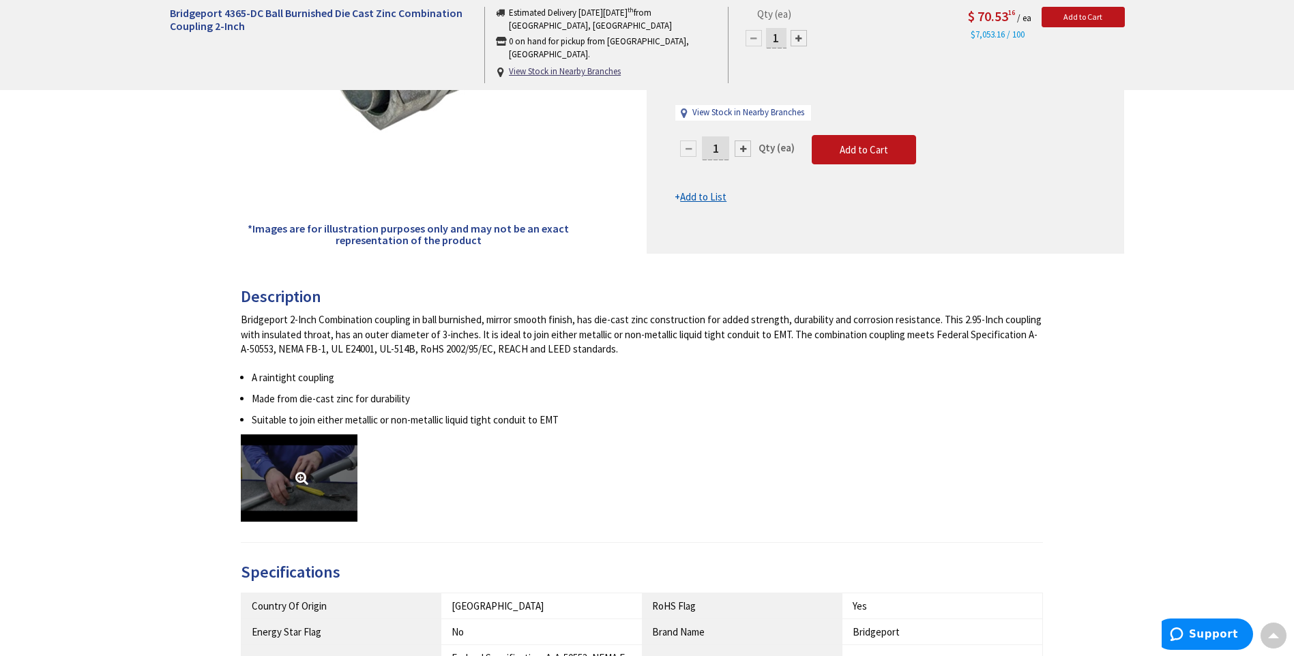
click at [276, 466] on link at bounding box center [299, 477] width 117 height 87
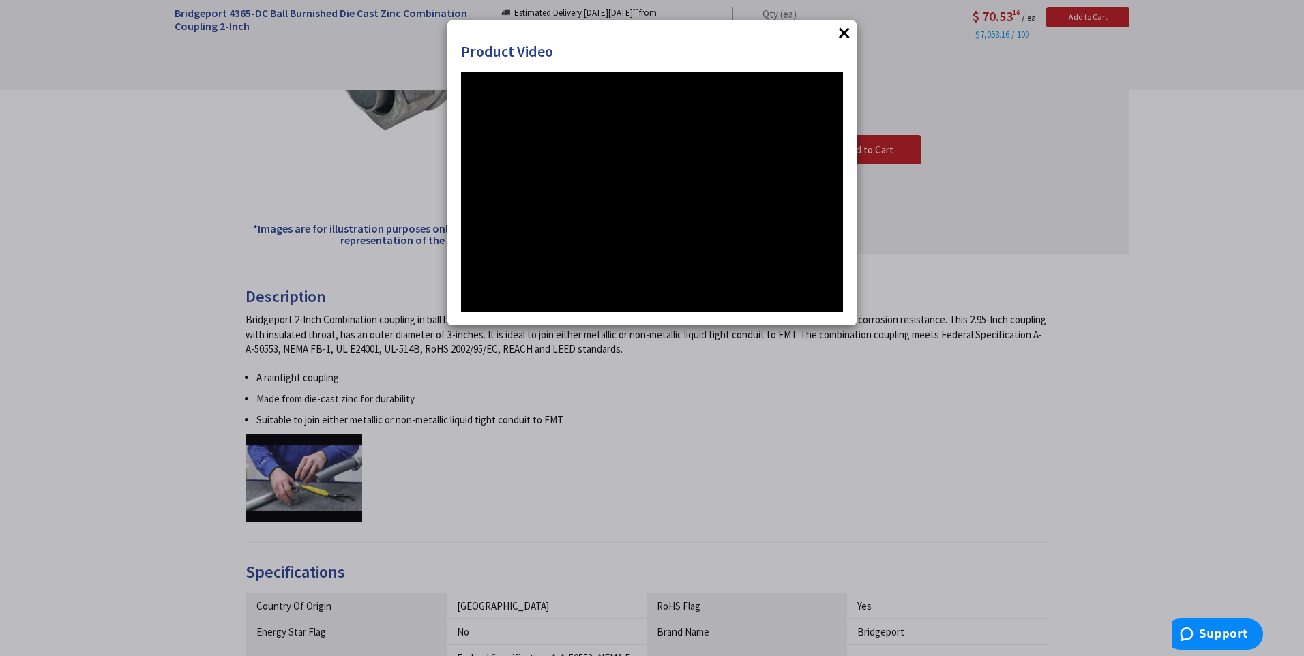
click at [847, 33] on button "×" at bounding box center [844, 33] width 20 height 20
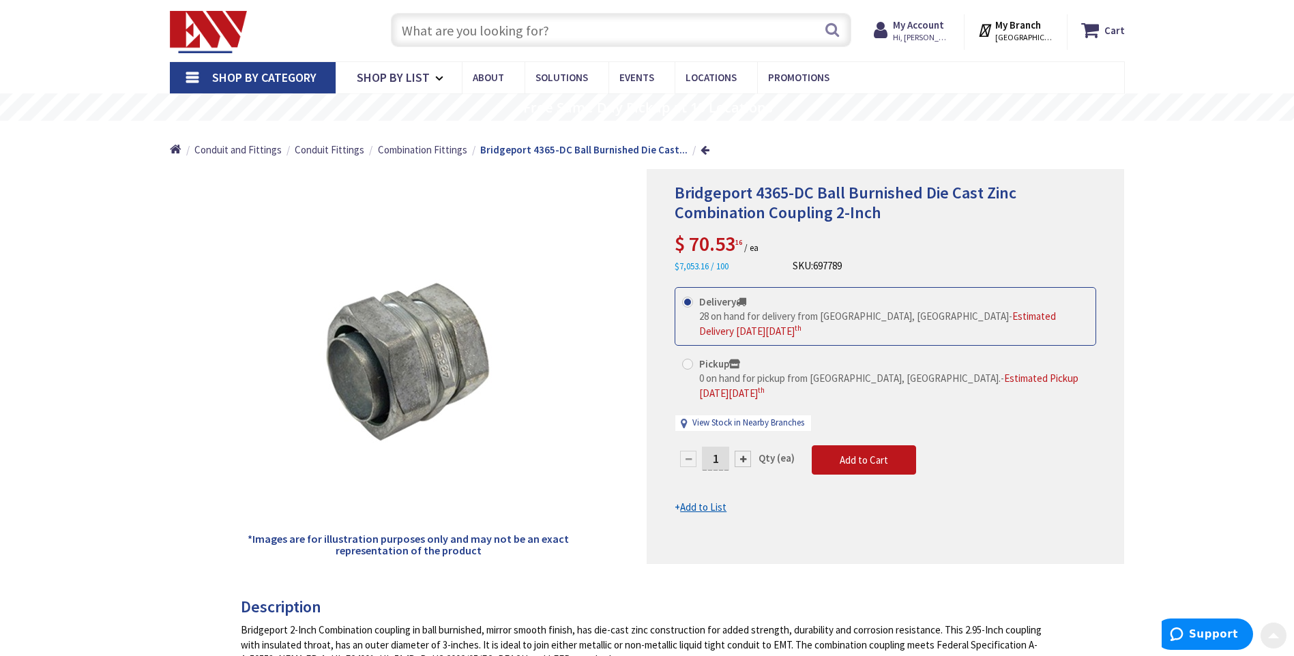
scroll to position [0, 0]
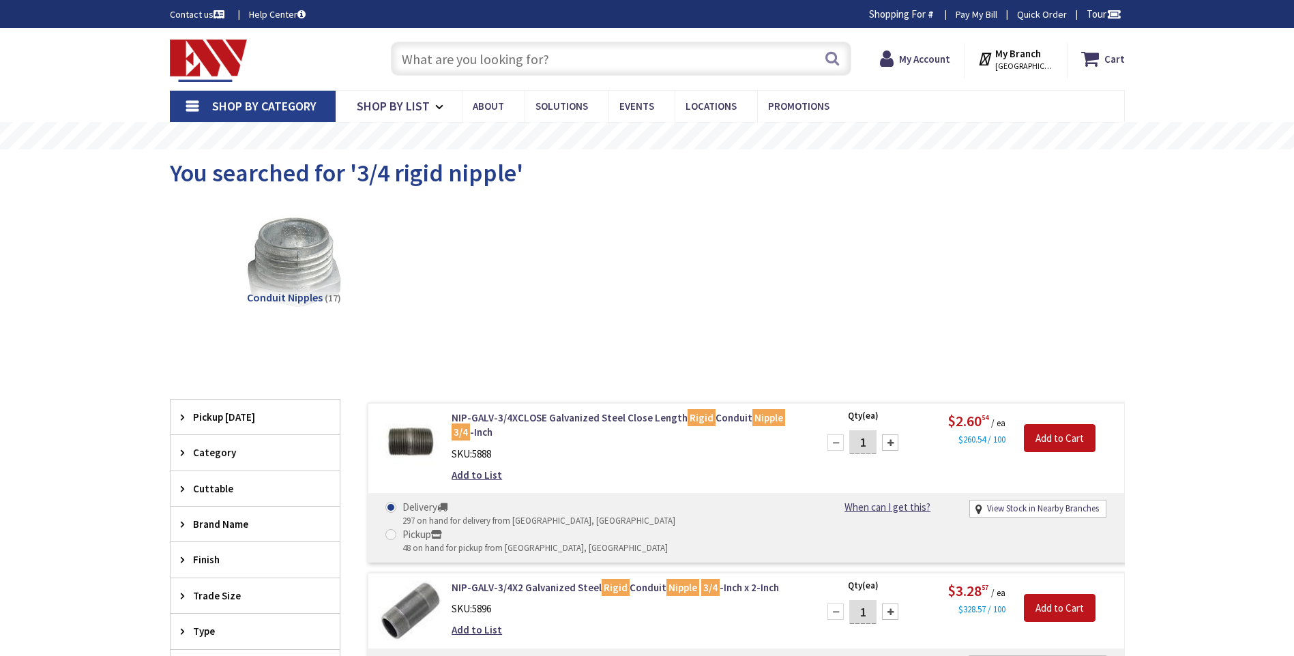
click at [529, 56] on input "text" at bounding box center [621, 59] width 460 height 34
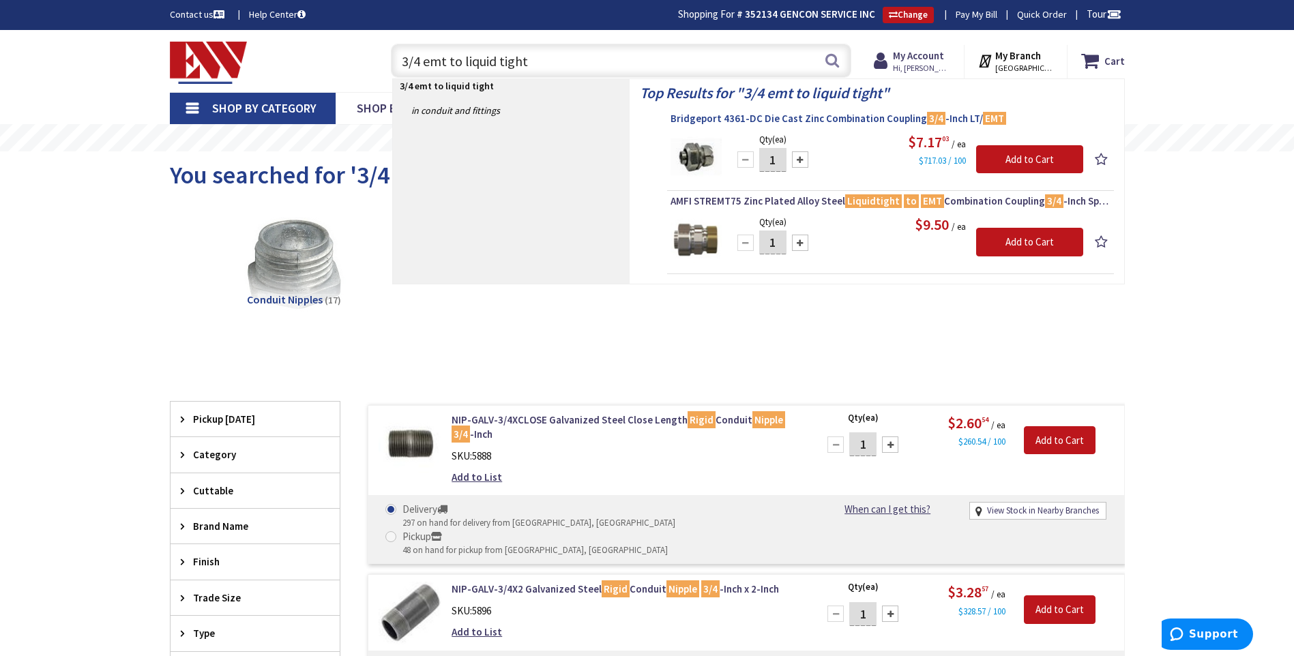
type input "3/4 emt to liquid tight"
click at [881, 115] on span "Bridgeport 4361-DC Die Cast Zinc Combination Coupling 3/4 -Inch LT/ EMT" at bounding box center [890, 119] width 440 height 14
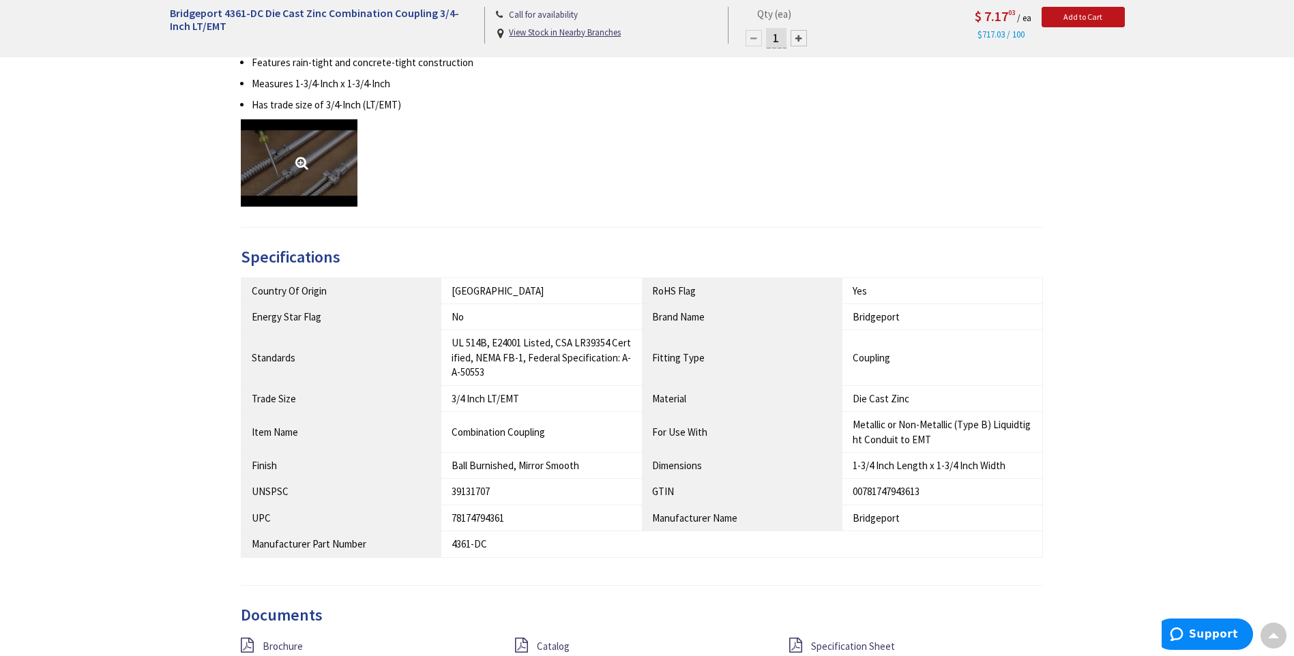
scroll to position [476, 0]
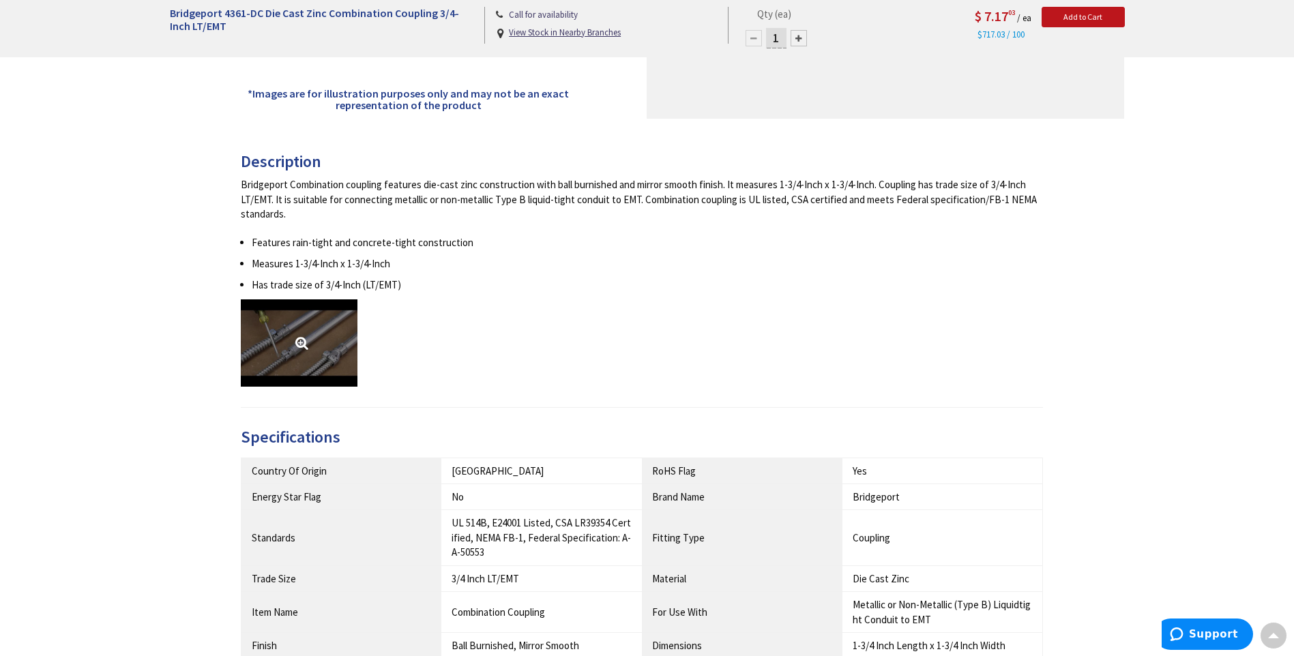
click at [305, 309] on link at bounding box center [299, 342] width 117 height 87
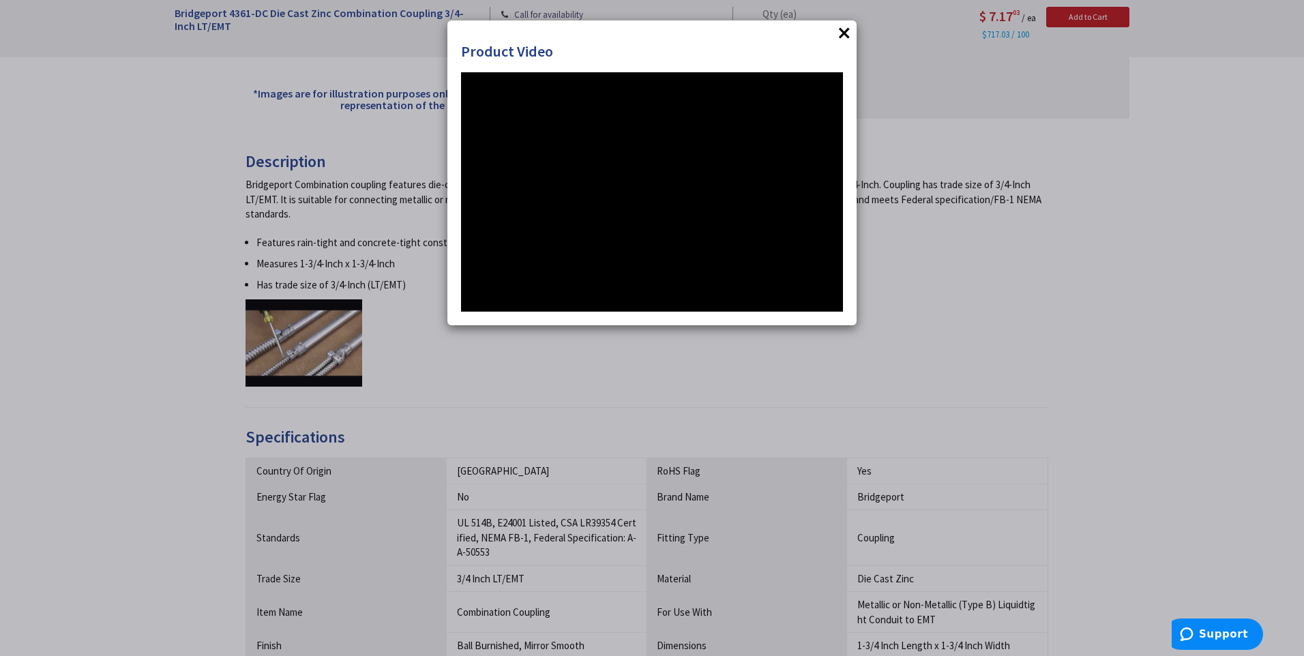
click at [835, 35] on button "×" at bounding box center [844, 33] width 20 height 20
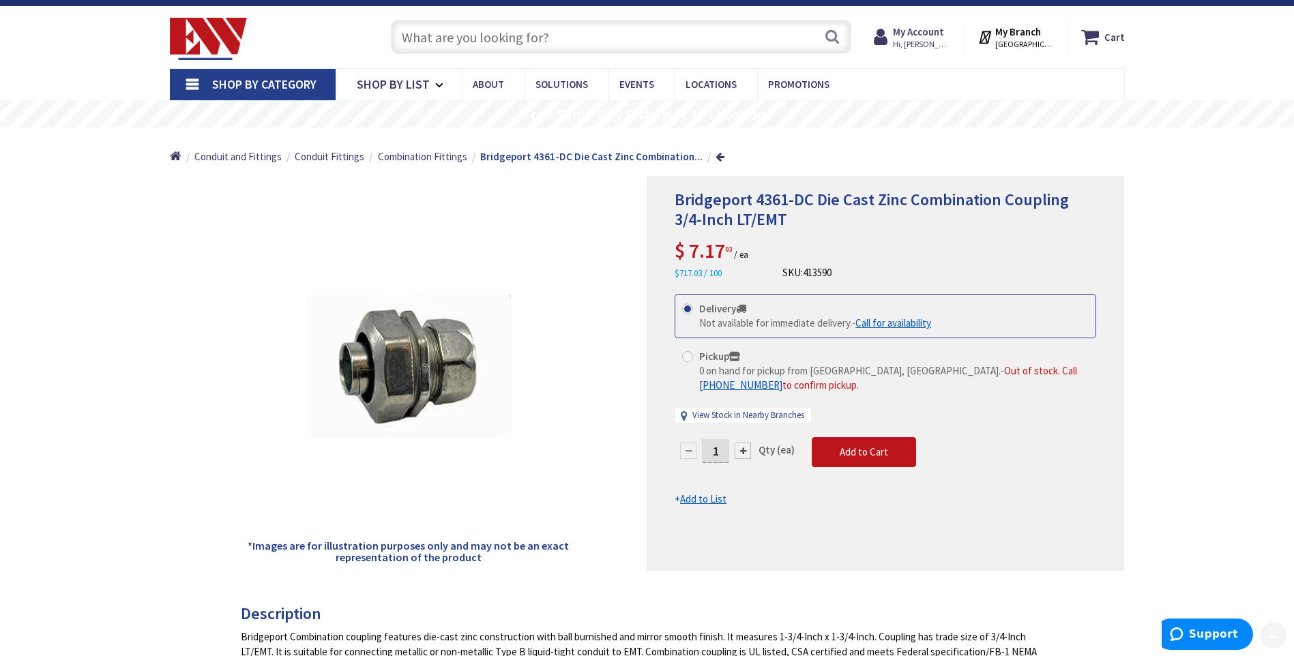
scroll to position [0, 0]
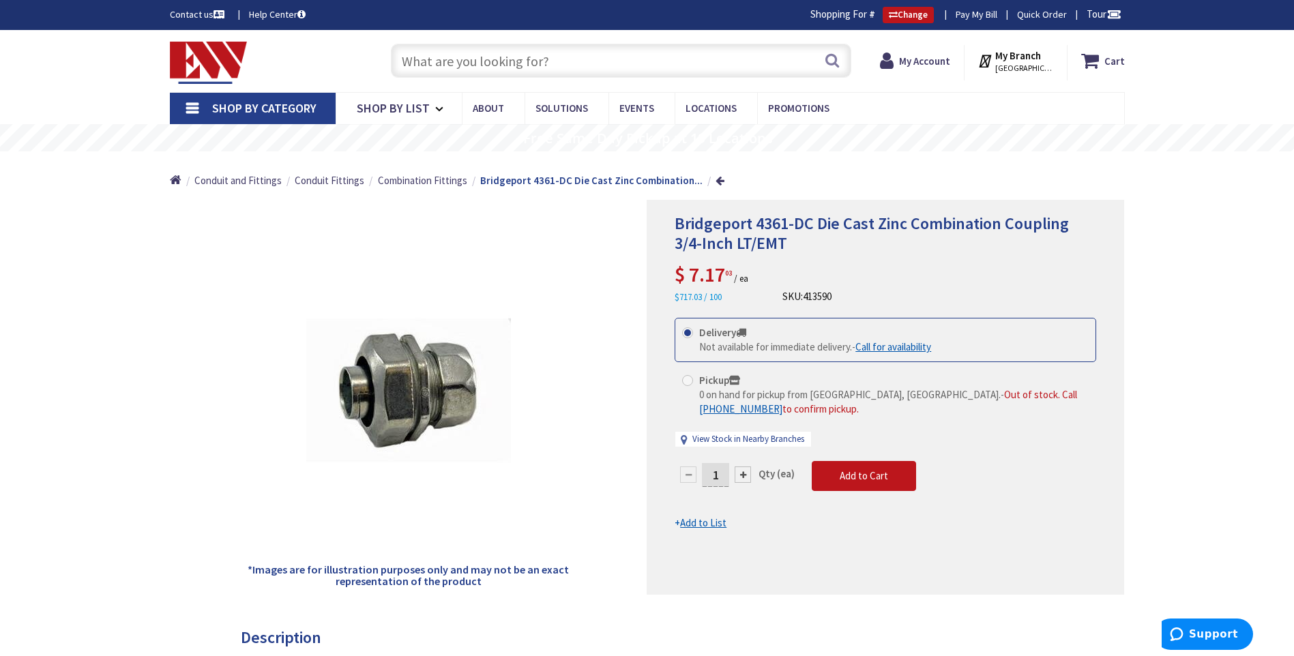
click at [460, 59] on input "text" at bounding box center [621, 61] width 460 height 34
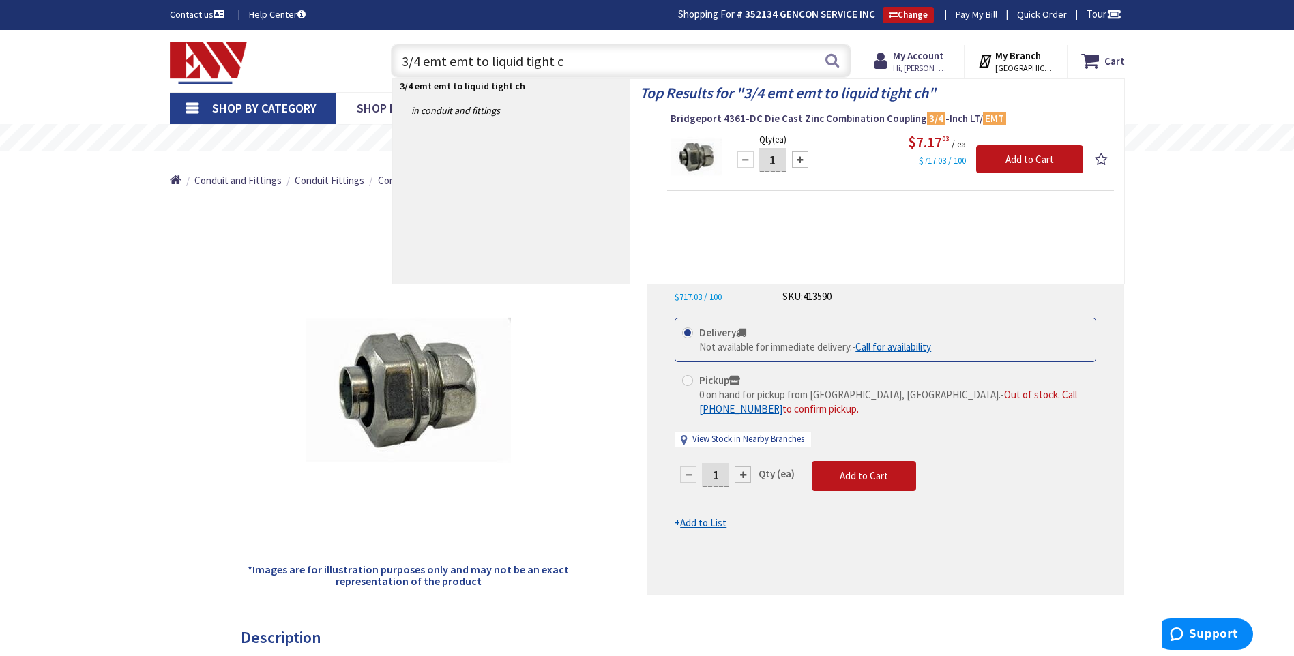
type input "3/4 emt emt to liquid tight"
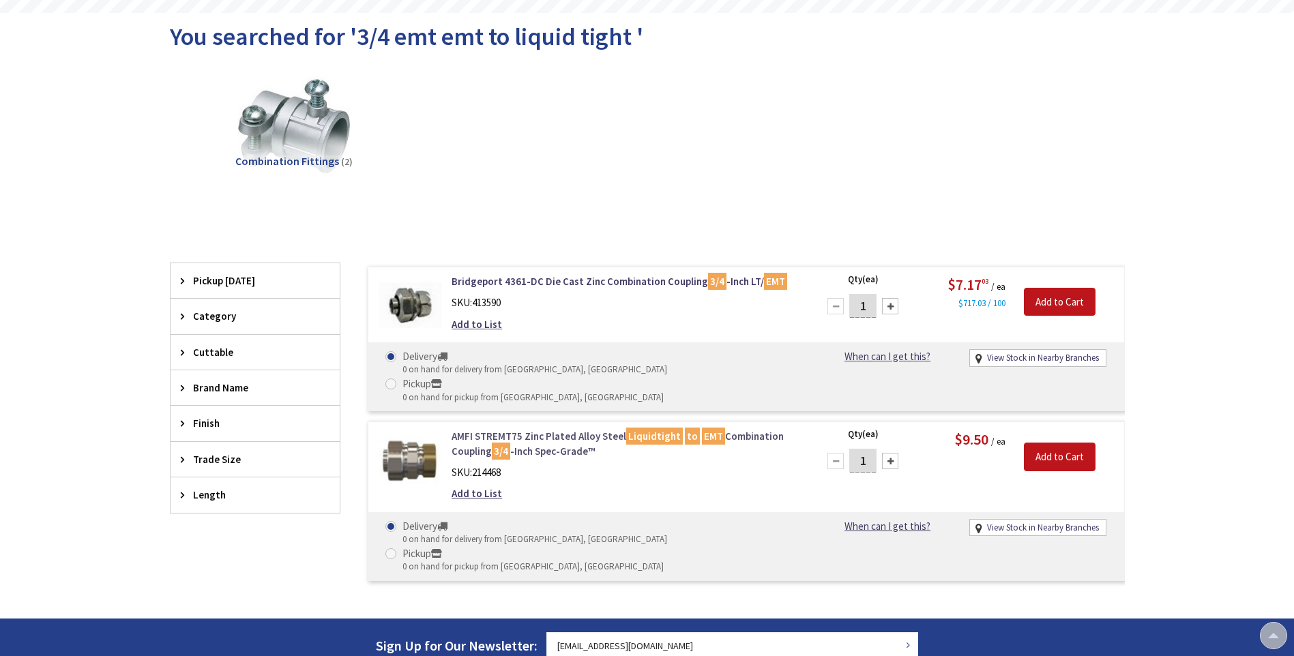
click at [548, 429] on link "AMFI STREMT75 Zinc Plated Alloy Steel Liquidtight to EMT Combination Coupling 3…" at bounding box center [625, 443] width 347 height 29
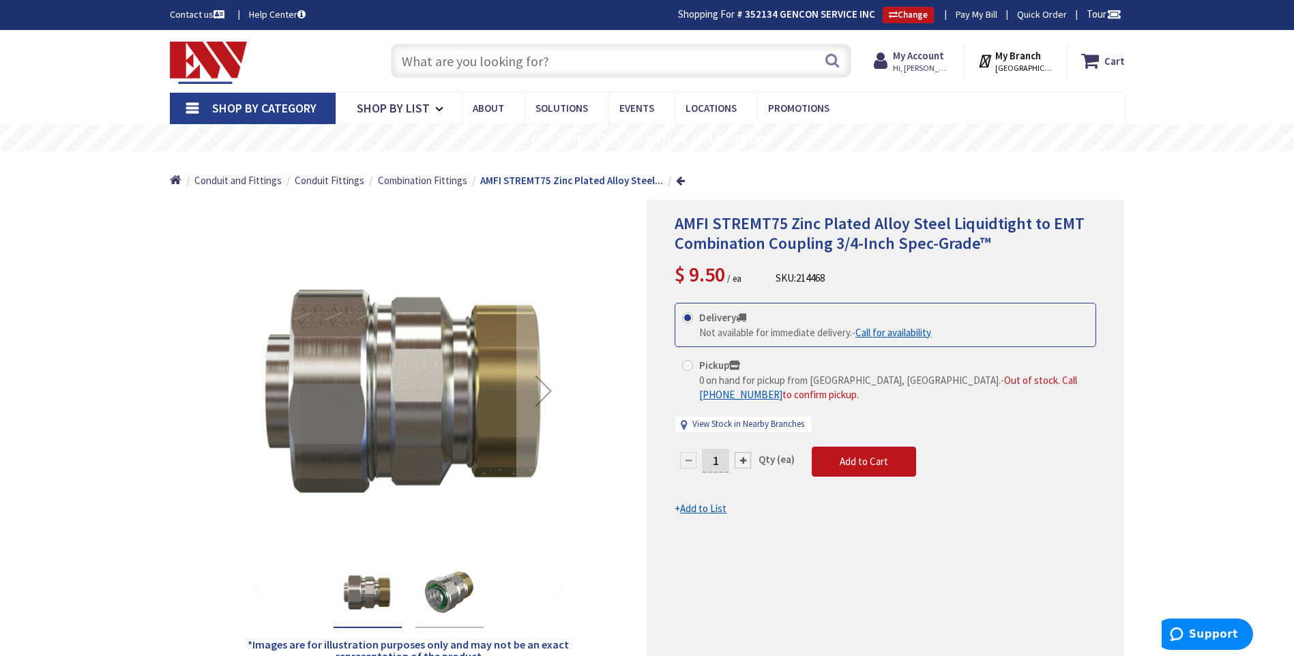
click at [471, 585] on img "AMFI STREMT75 Zinc Plated Alloy Steel Liquidtight to EMT Combination Coupling 3…" at bounding box center [449, 592] width 55 height 55
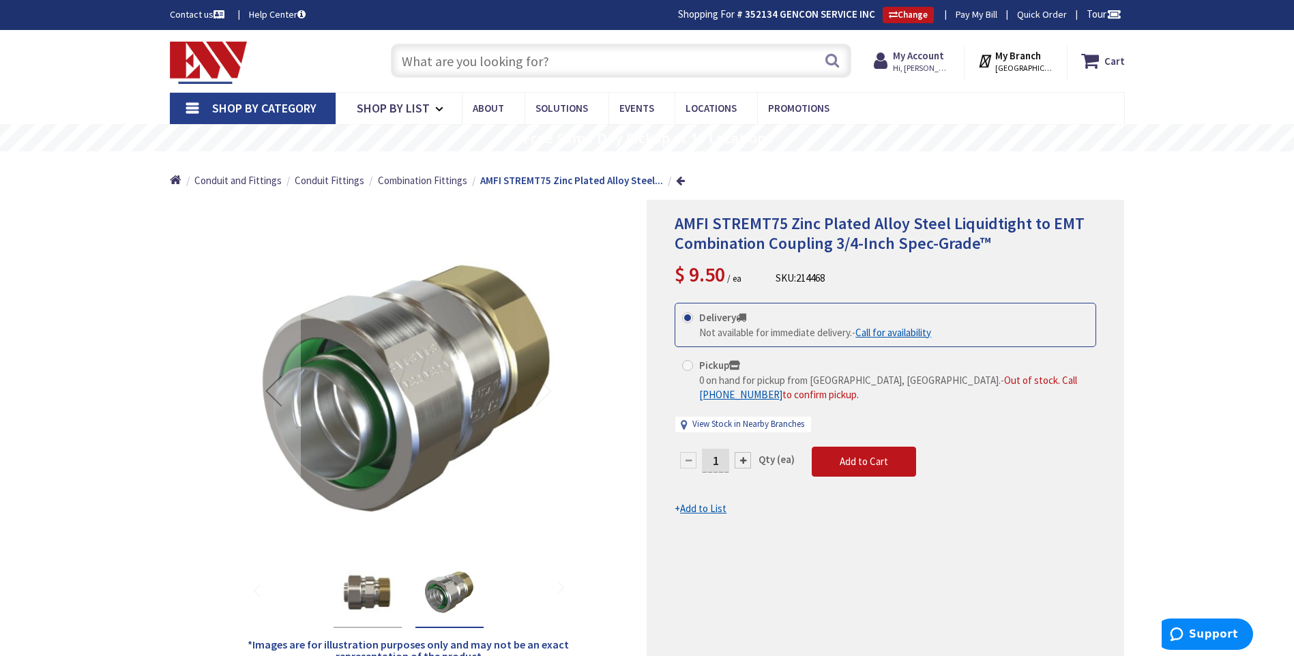
click at [314, 587] on div at bounding box center [408, 590] width 325 height 75
click at [330, 582] on div at bounding box center [409, 590] width 164 height 75
click at [501, 51] on input "text" at bounding box center [621, 61] width 460 height 34
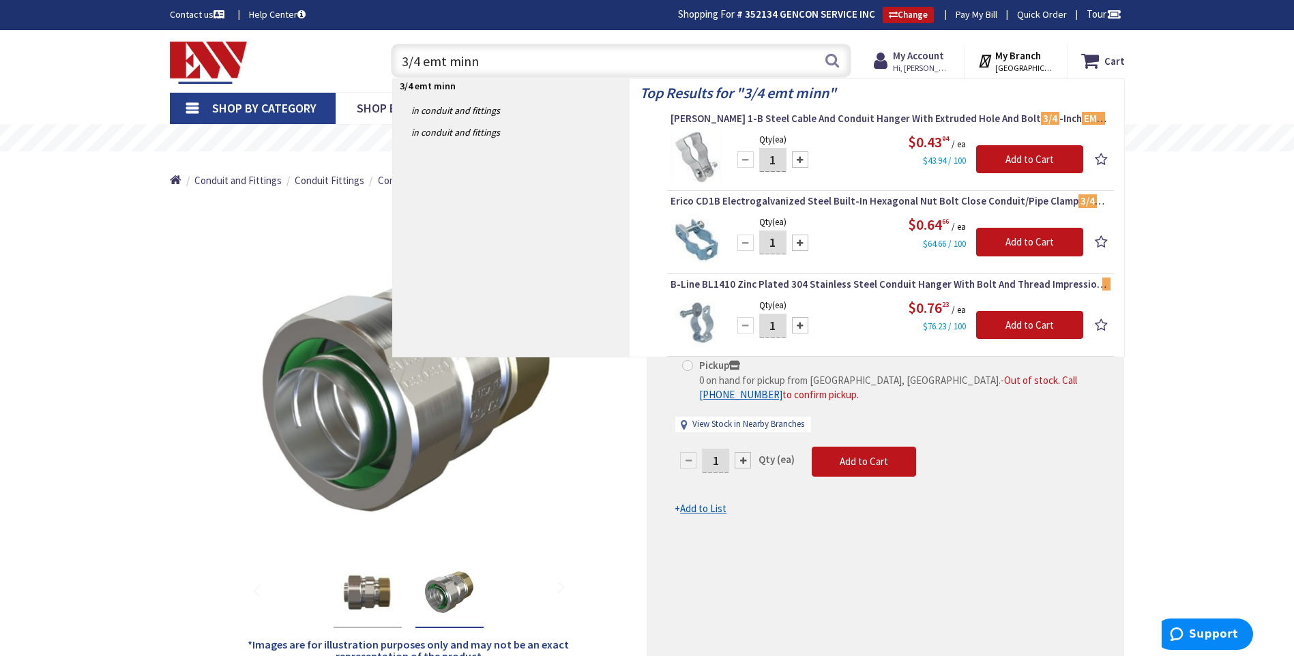
drag, startPoint x: 503, startPoint y: 53, endPoint x: 219, endPoint y: 49, distance: 284.4
click at [224, 52] on div "Toggle Nav 3/4 emt minn 3/4 emt minn Search Cart My Cart Close" at bounding box center [647, 61] width 975 height 46
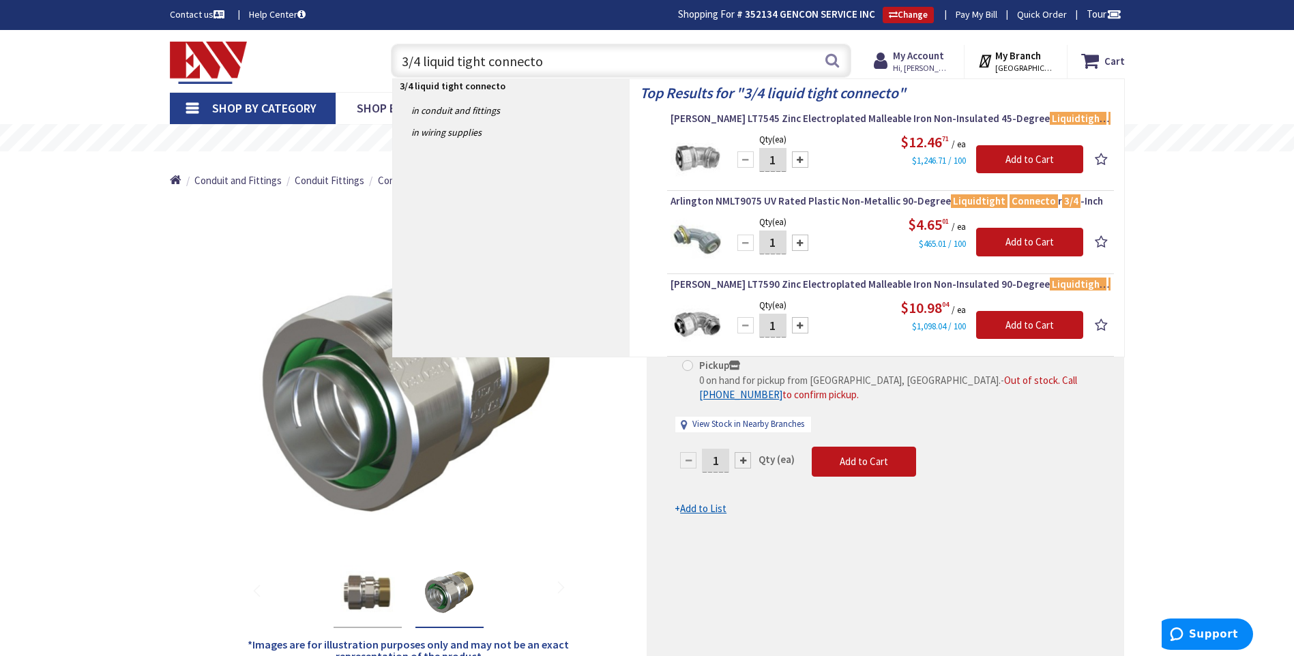
type input "3/4 liquid tight connector"
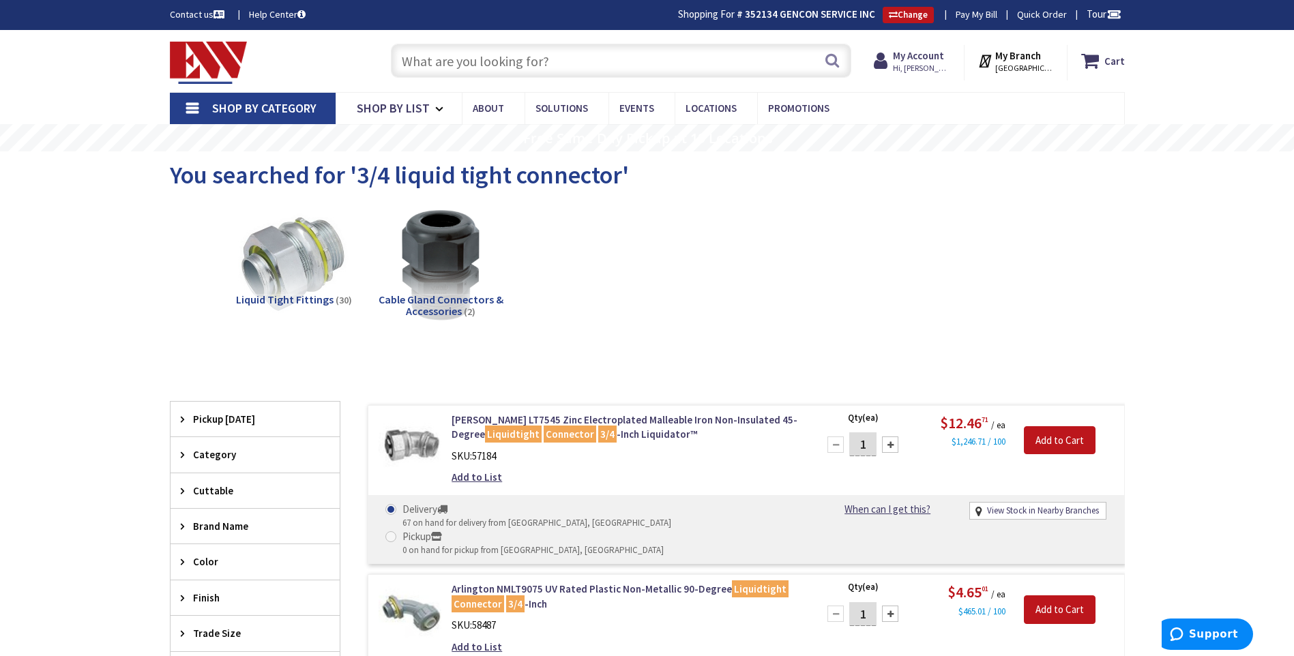
click at [462, 66] on input "text" at bounding box center [621, 61] width 460 height 34
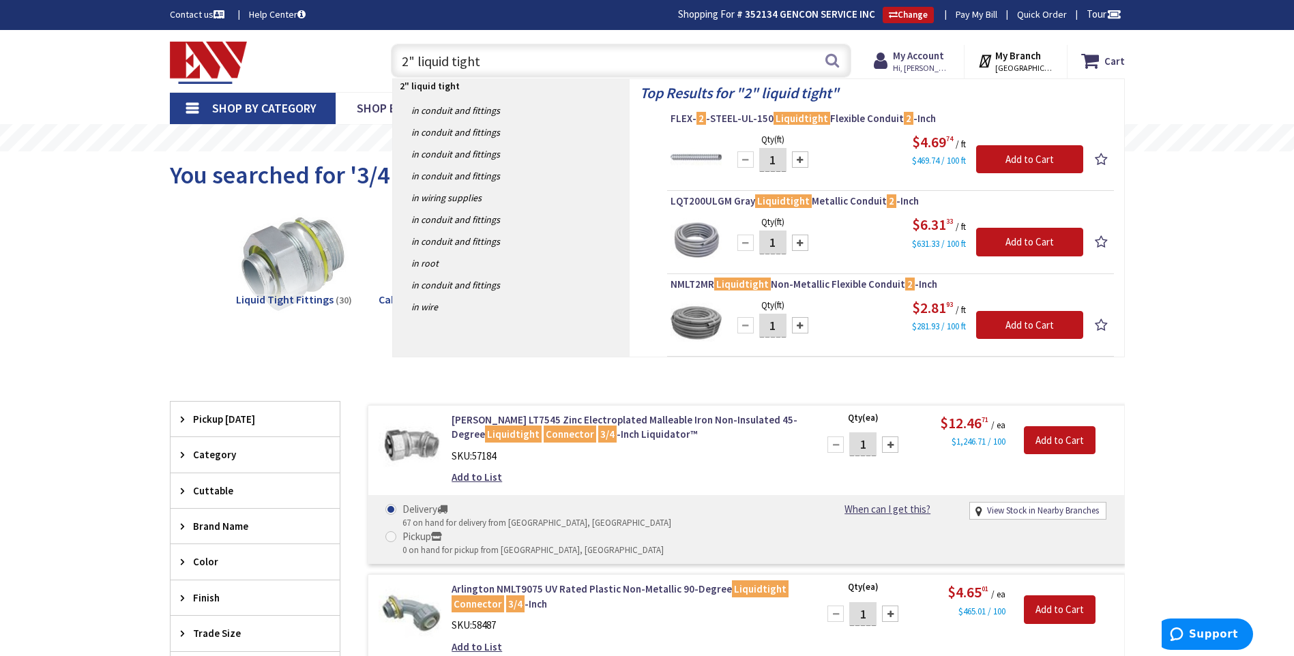
click at [451, 61] on input "2" liquid tight" at bounding box center [621, 61] width 460 height 34
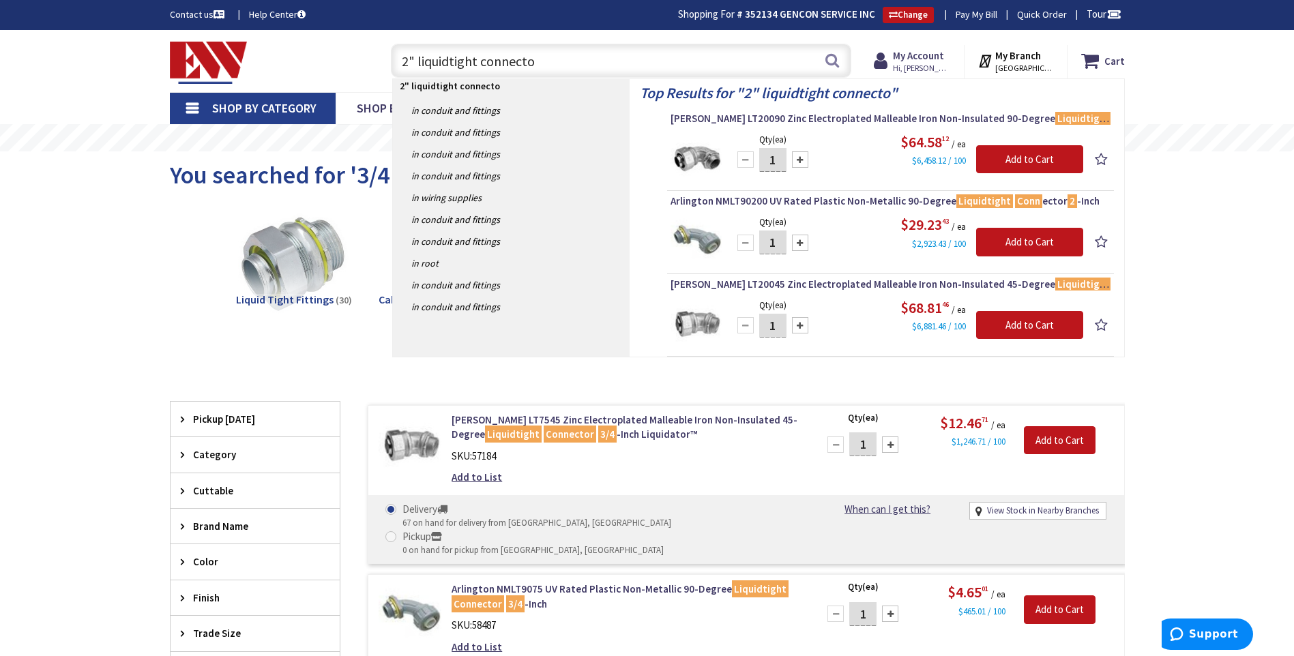
type input "2" liquidtight connector"
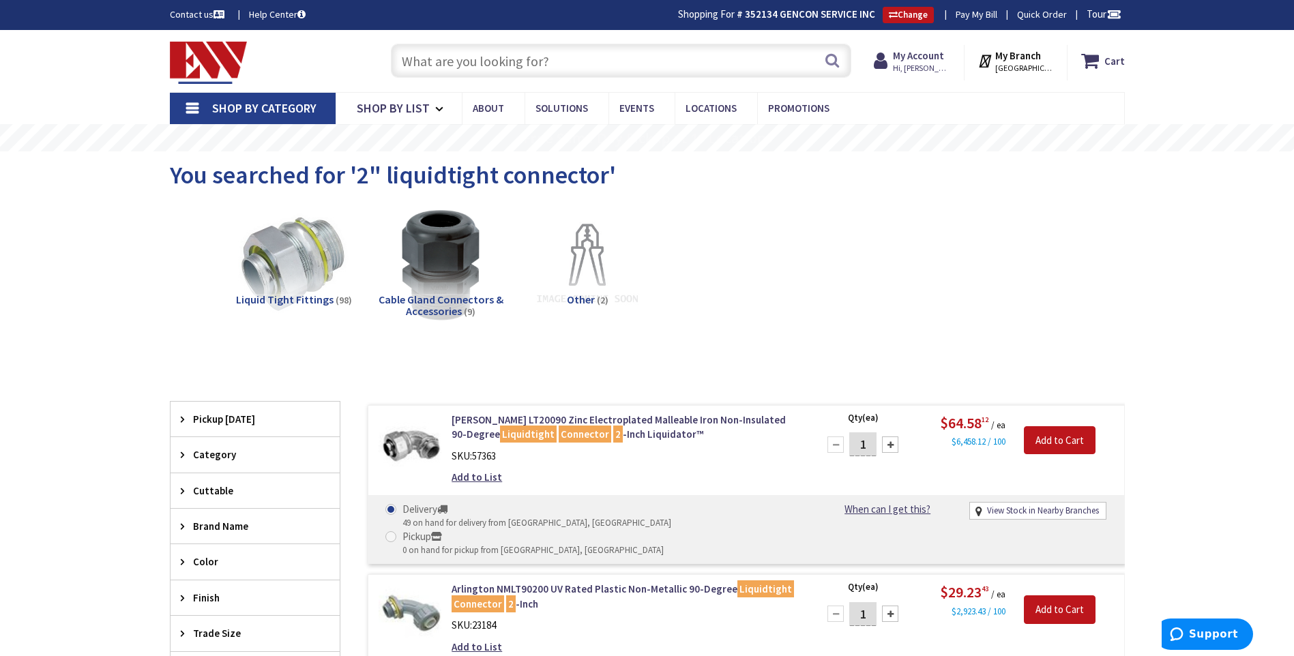
drag, startPoint x: 561, startPoint y: 65, endPoint x: 117, endPoint y: 53, distance: 444.2
click at [119, 53] on div "Skip to Content Toggle Nav Search Cart My Cart Close" at bounding box center [647, 61] width 1294 height 62
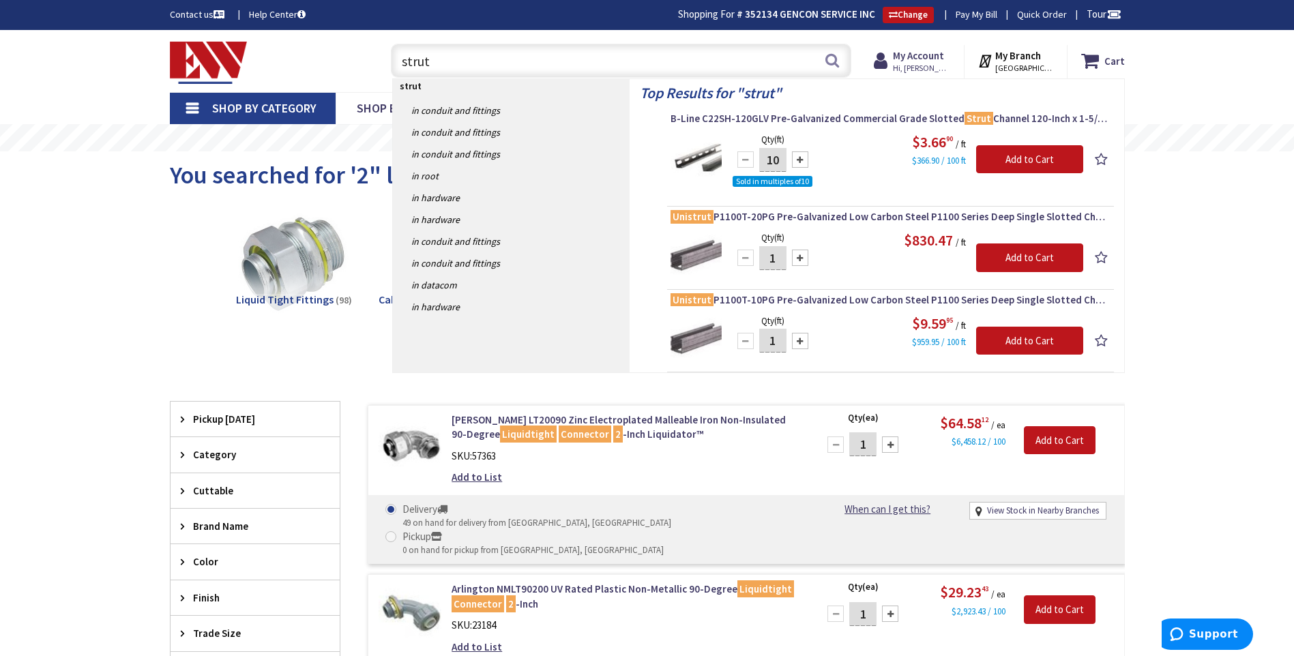
drag, startPoint x: 432, startPoint y: 61, endPoint x: 122, endPoint y: 113, distance: 314.5
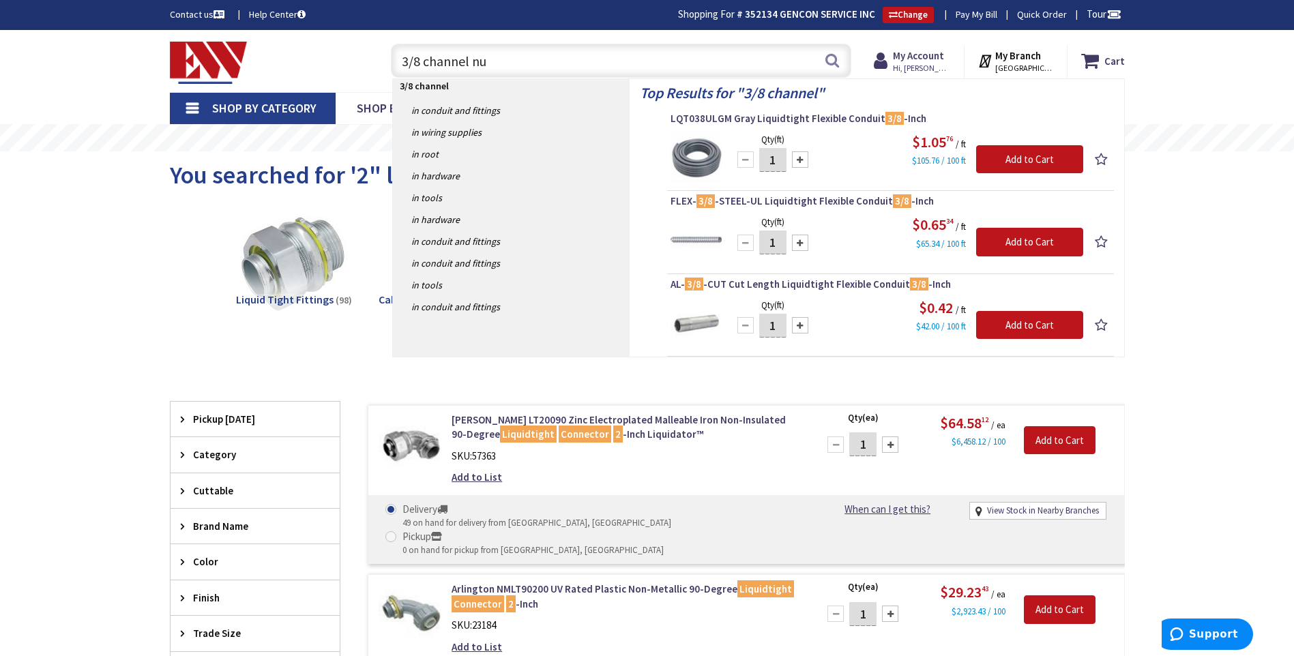
type input "3/8 channel nut"
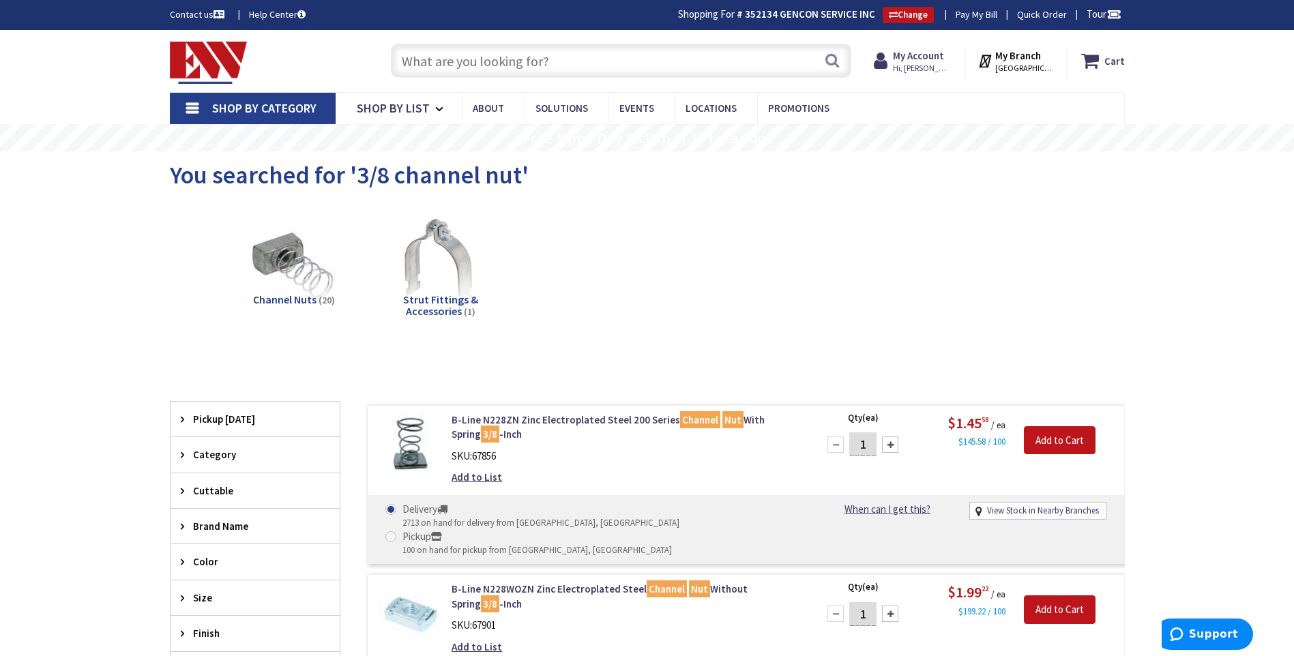
click at [524, 46] on input "text" at bounding box center [621, 61] width 460 height 34
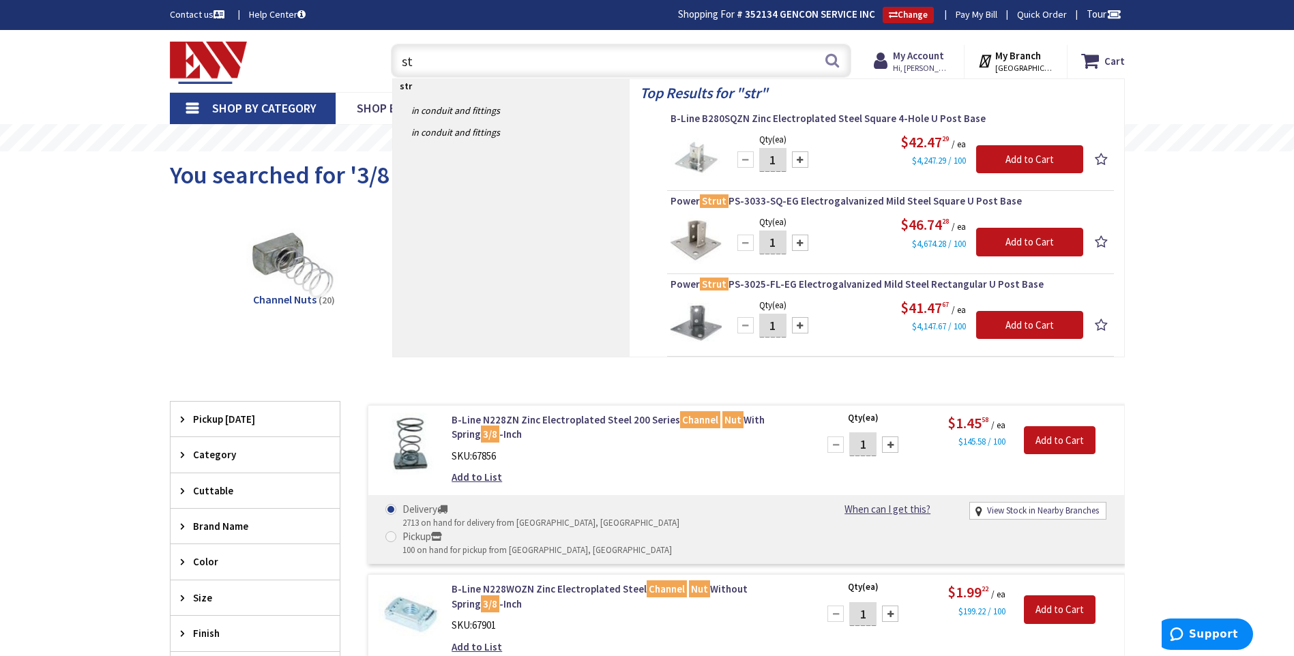
type input "s"
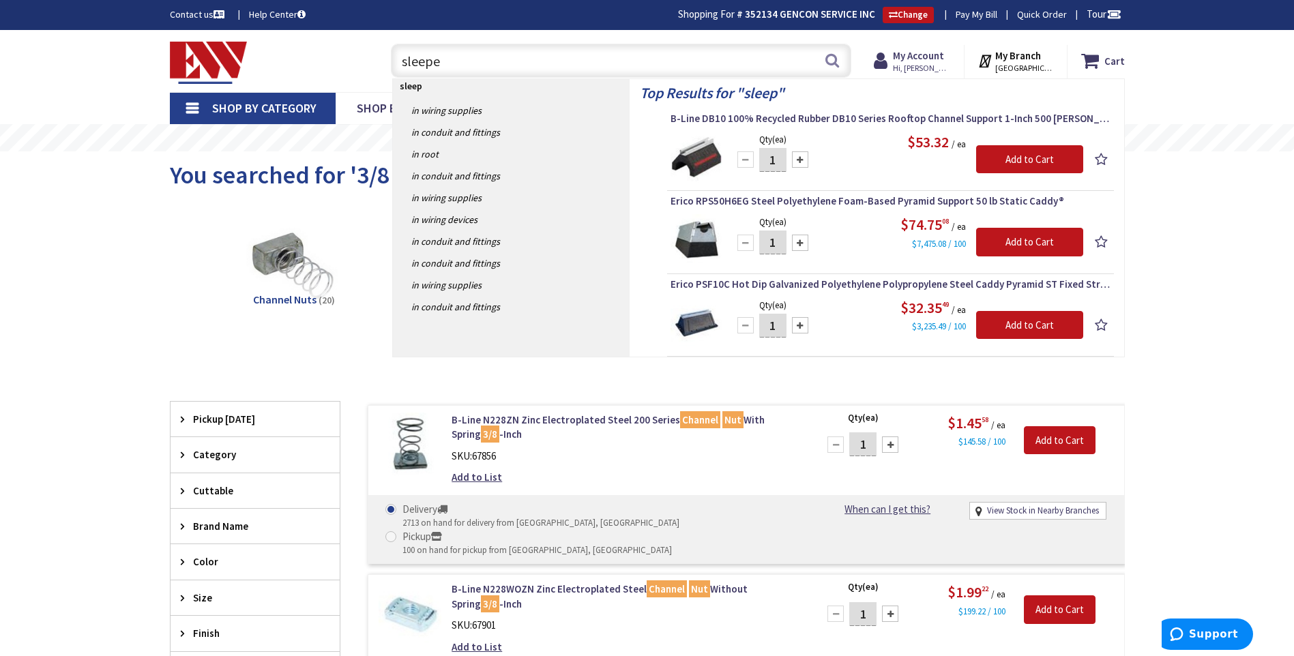
type input "sleeper"
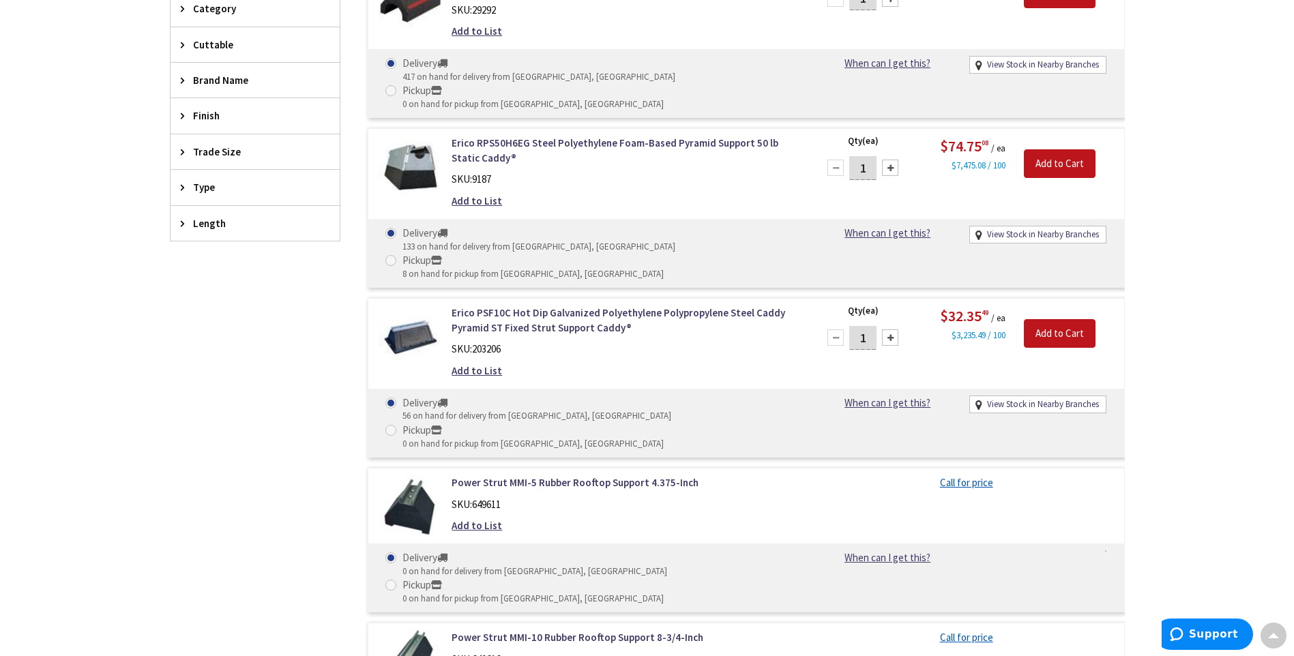
scroll to position [207, 0]
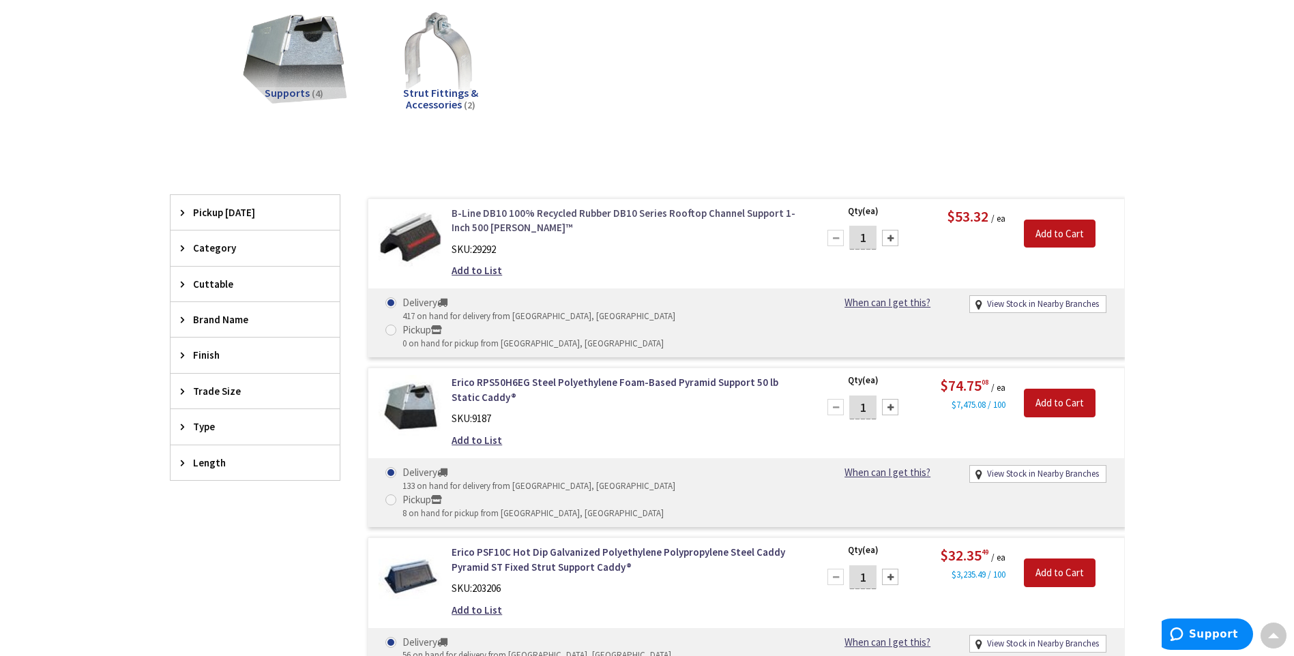
click at [507, 225] on link "B-Line DB10 100% Recycled Rubber DB10 Series Rooftop Channel Support 1-Inch 500…" at bounding box center [625, 220] width 347 height 29
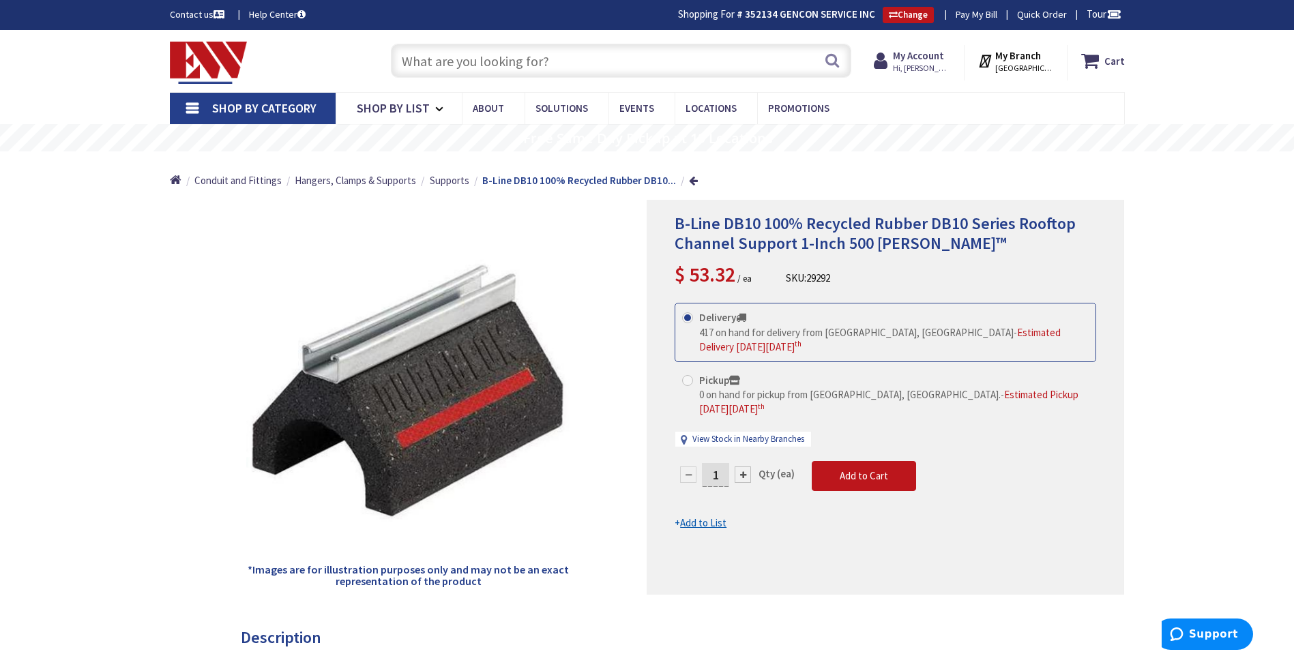
click at [441, 55] on input "text" at bounding box center [621, 61] width 460 height 34
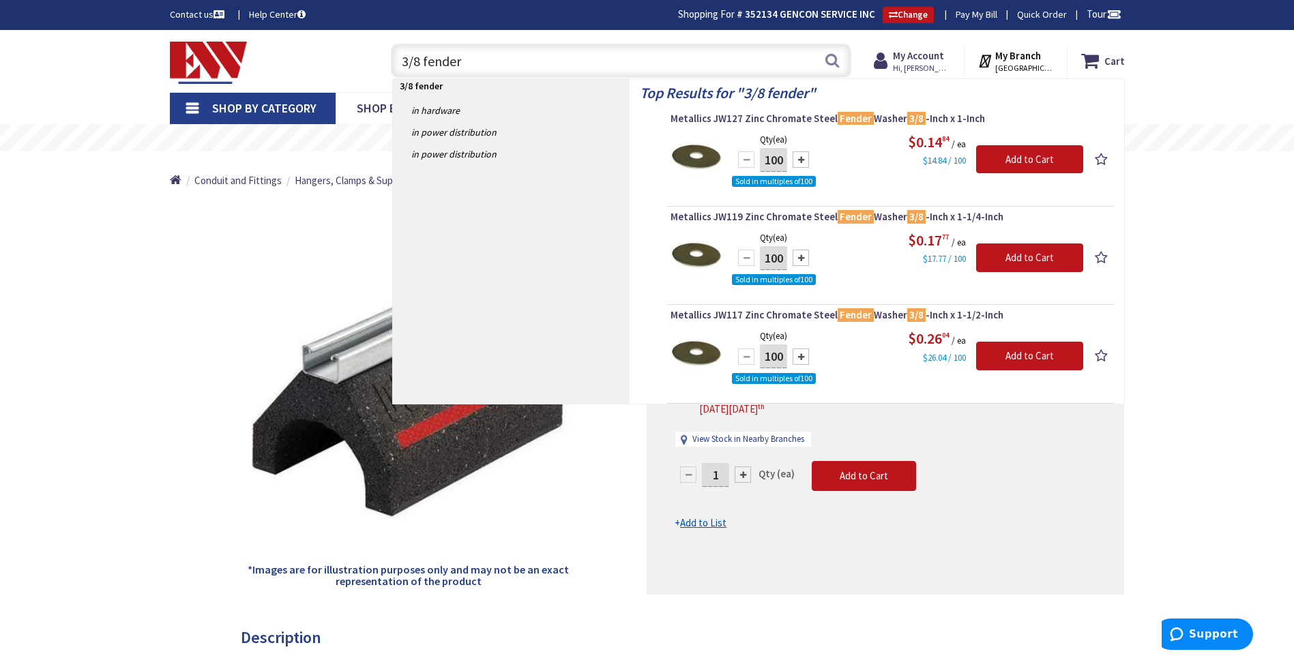
type input "3/8 fender"
